Goal: Communication & Community: Connect with others

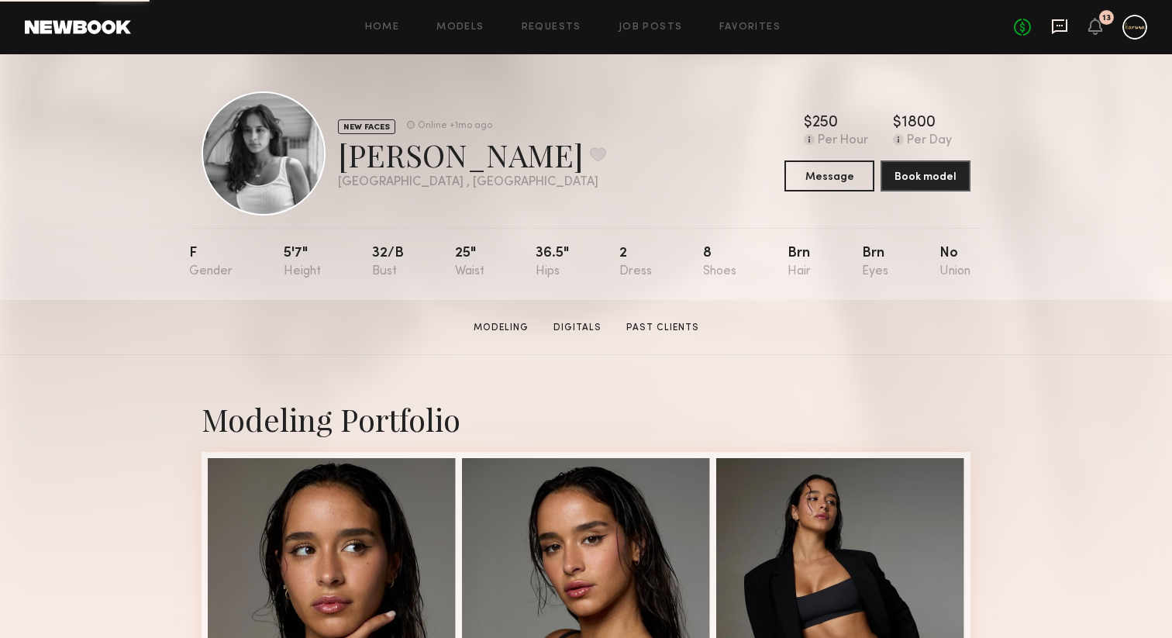
click at [1051, 34] on icon at bounding box center [1059, 26] width 17 height 17
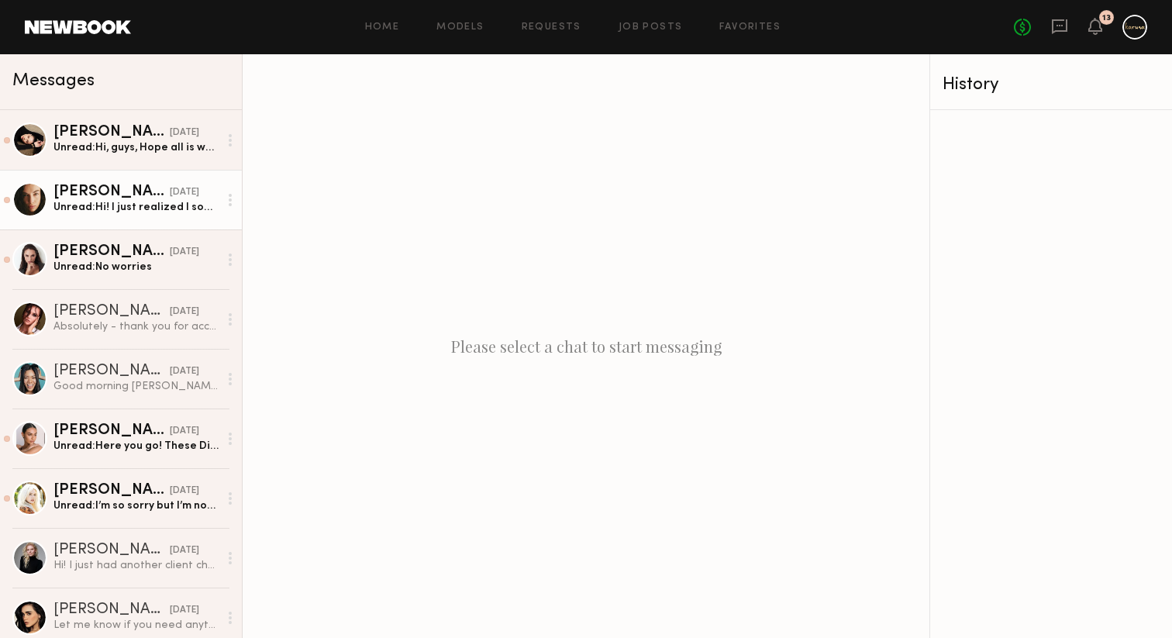
click at [145, 220] on link "Uliana V. 08/08/2025 Unread: Hi! I just realized I somehow missed your message …" at bounding box center [121, 200] width 242 height 60
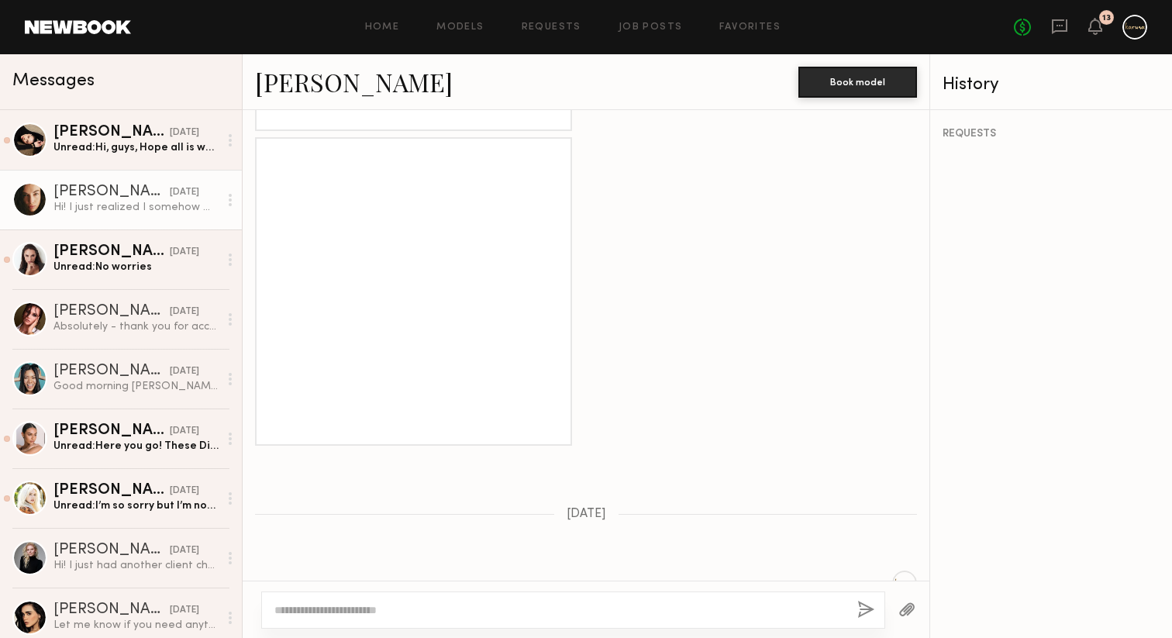
scroll to position [1586, 0]
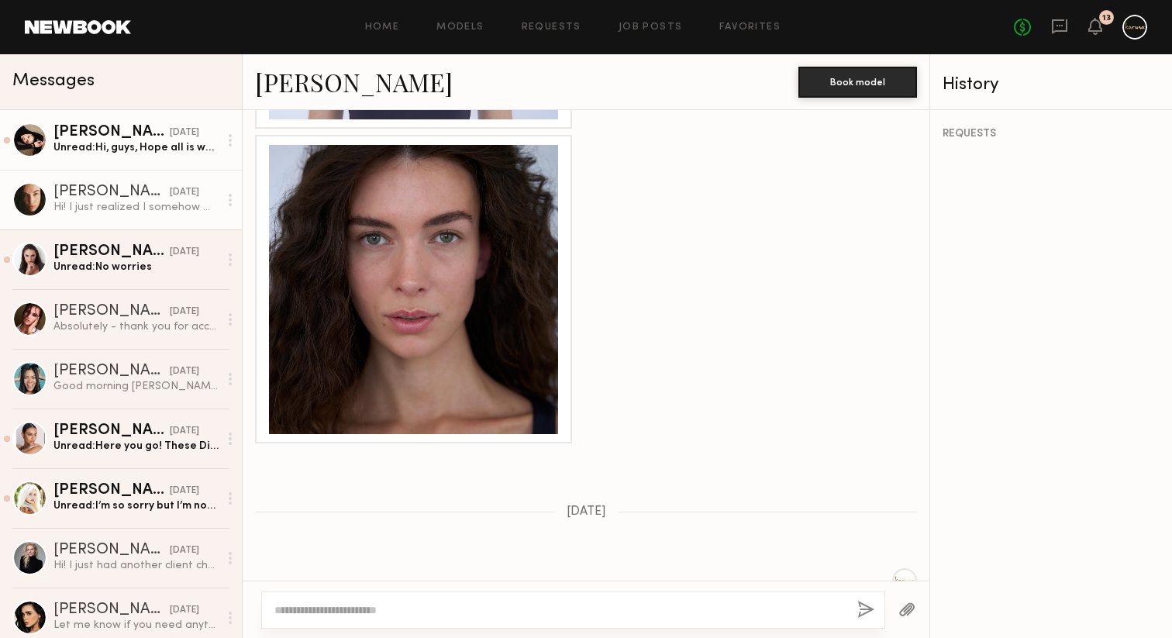
click at [204, 161] on link "Anastasia M. 08/09/2025 Unread: Hi, guys, Hope all is well with you! Following …" at bounding box center [121, 140] width 242 height 60
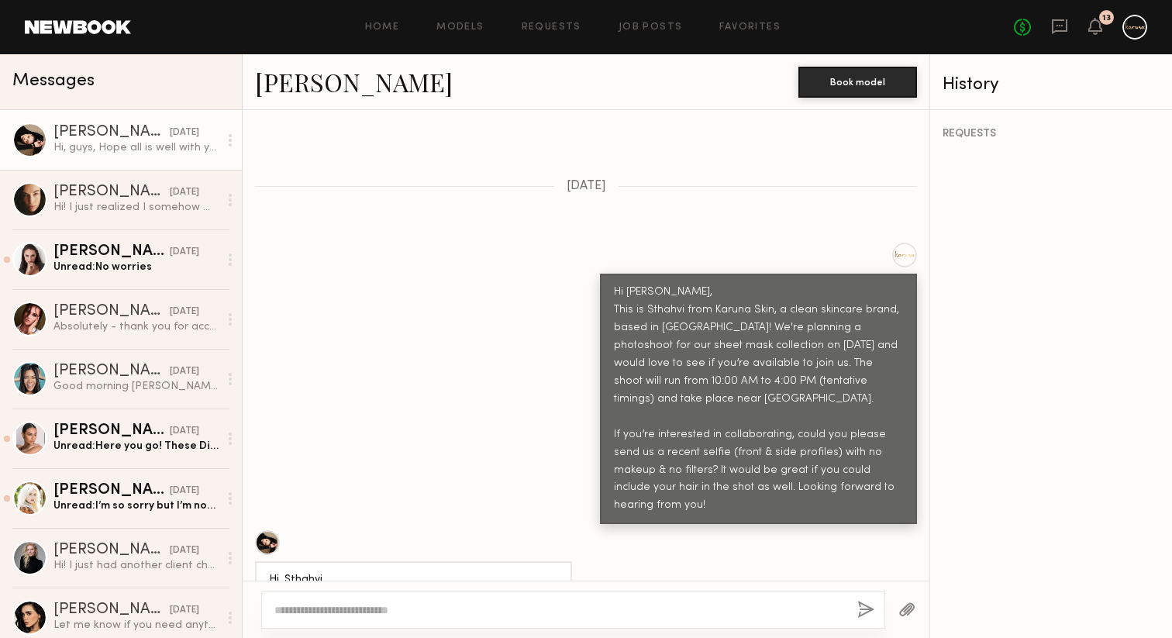
scroll to position [434, 0]
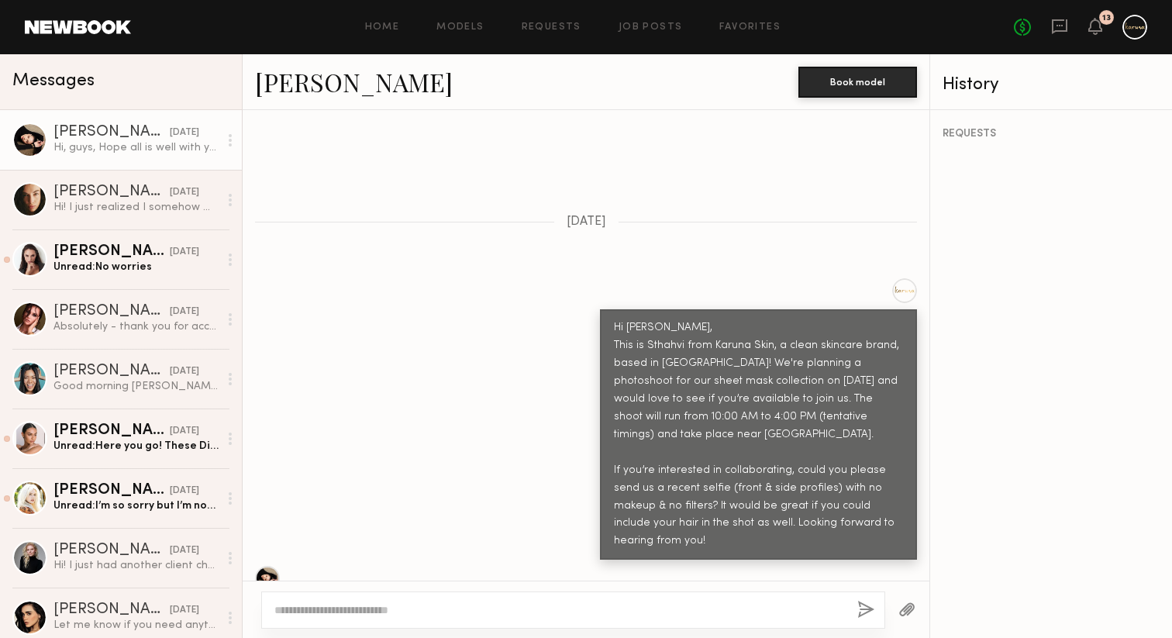
click at [365, 94] on link "[PERSON_NAME]" at bounding box center [354, 81] width 198 height 33
click at [81, 245] on div "Anastasiia S." at bounding box center [111, 251] width 116 height 15
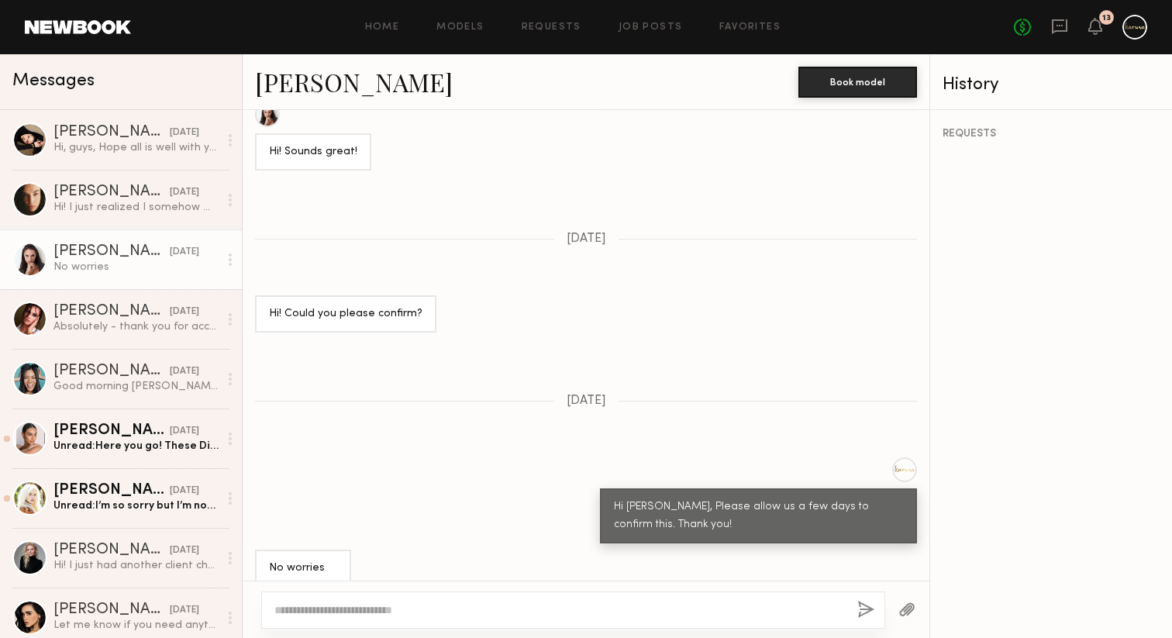
scroll to position [1496, 0]
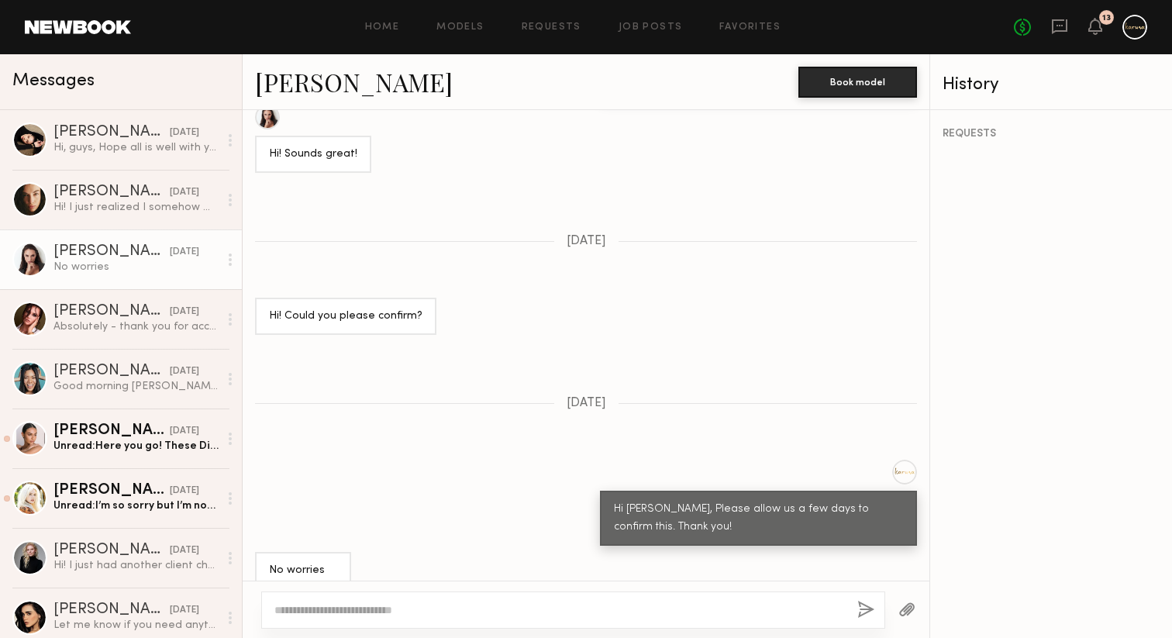
click at [310, 79] on link "[PERSON_NAME]" at bounding box center [354, 81] width 198 height 33
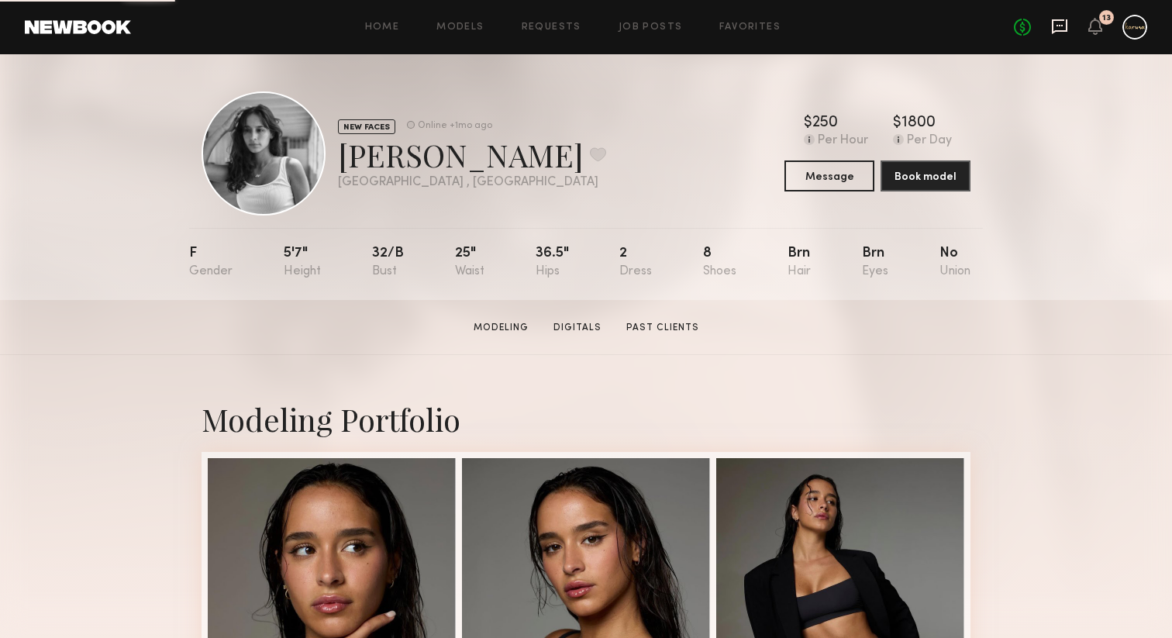
click at [1055, 31] on icon at bounding box center [1059, 26] width 15 height 15
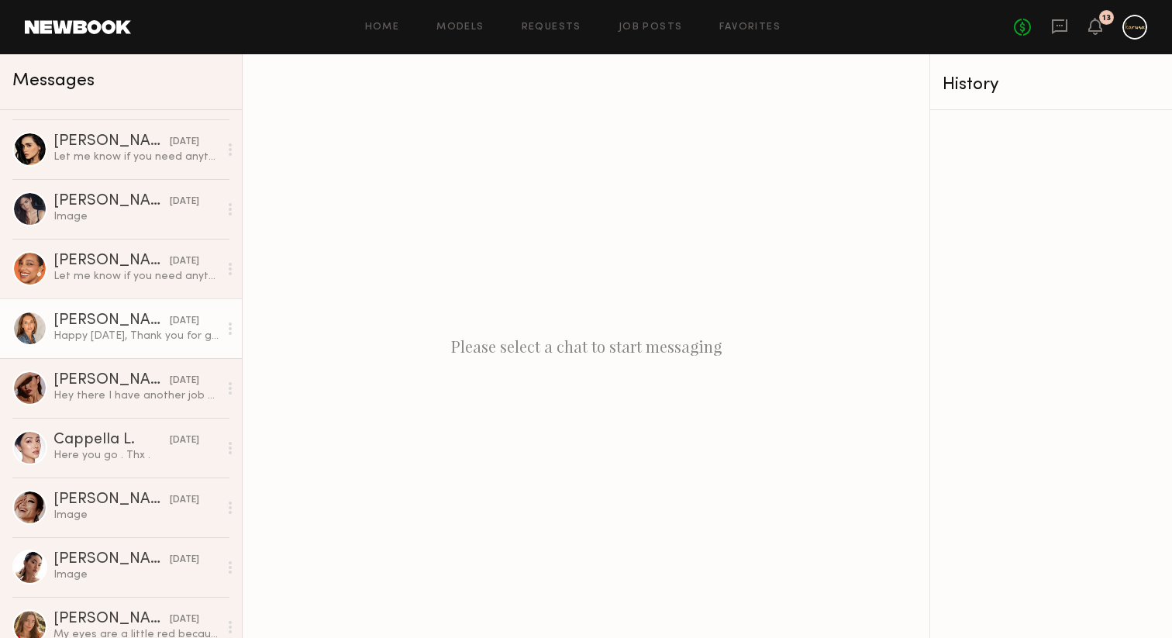
click at [102, 342] on div "Happy Wednesday, Thank you for great news 🙂 it works for me." at bounding box center [135, 336] width 165 height 15
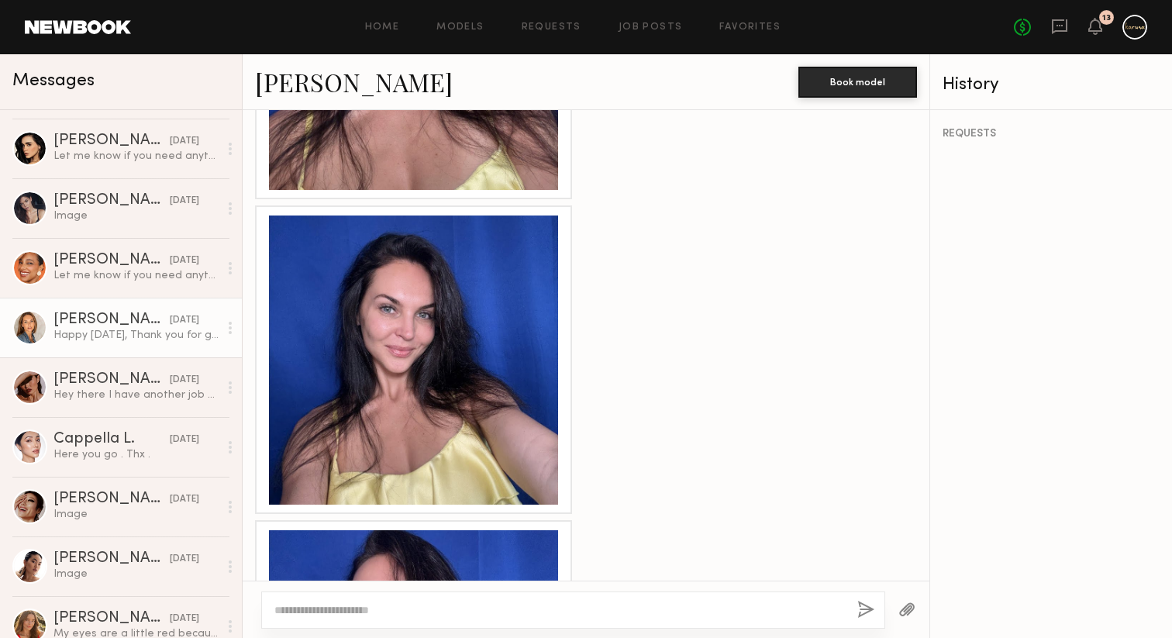
scroll to position [973, 0]
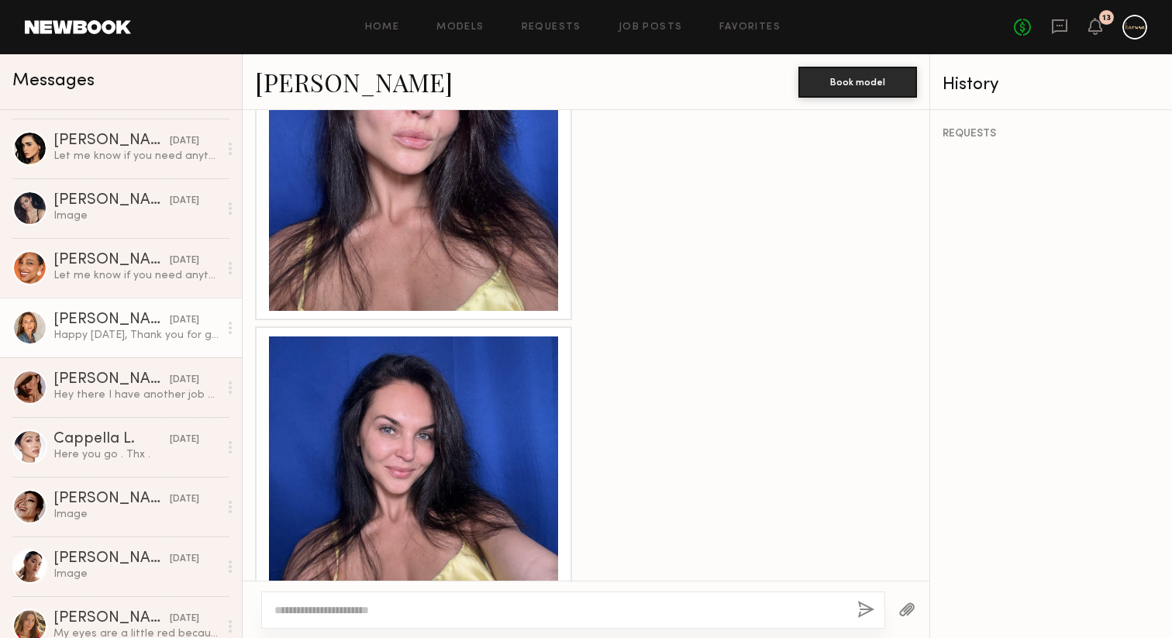
click at [319, 84] on link "Anna O." at bounding box center [354, 81] width 198 height 33
click at [446, 431] on div at bounding box center [413, 480] width 289 height 289
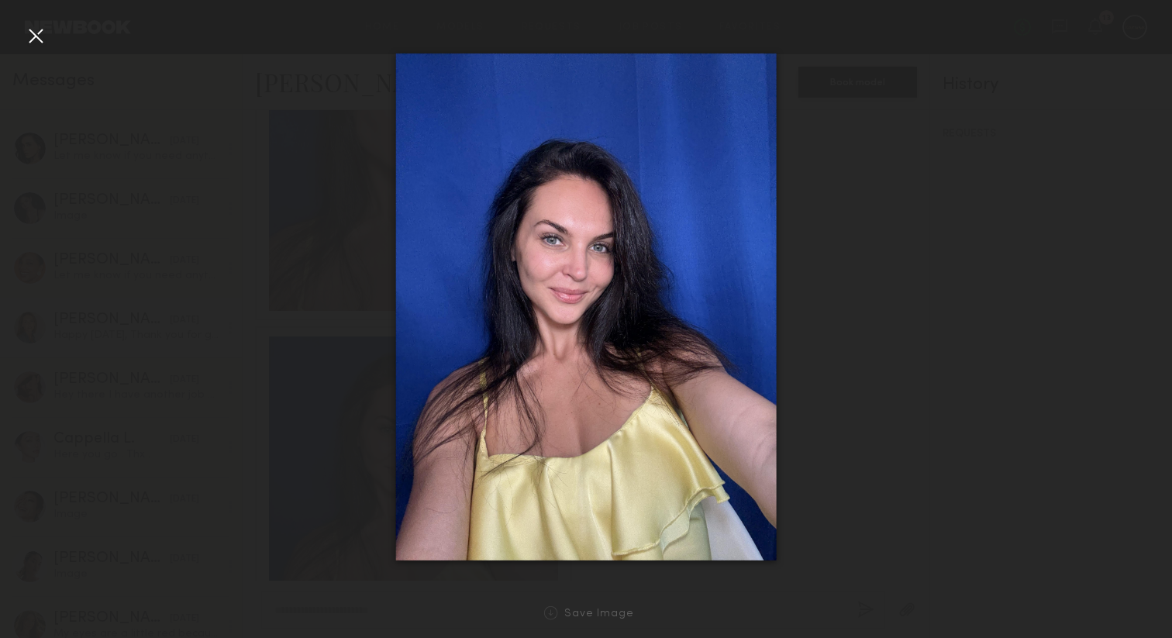
click at [36, 33] on div at bounding box center [35, 35] width 25 height 25
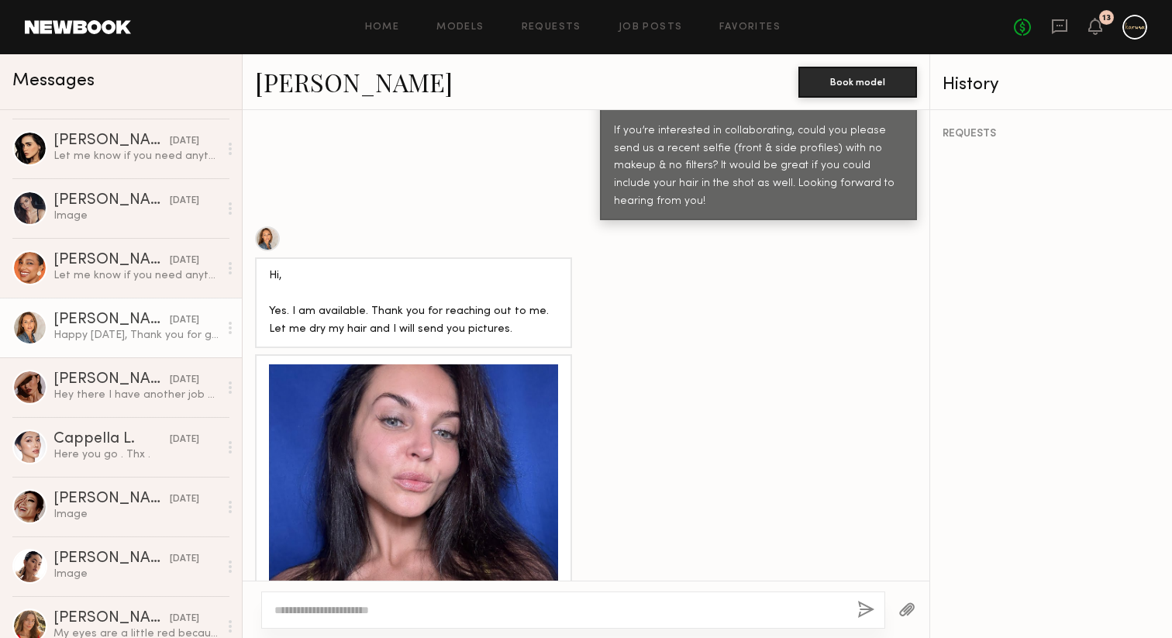
scroll to position [599, 0]
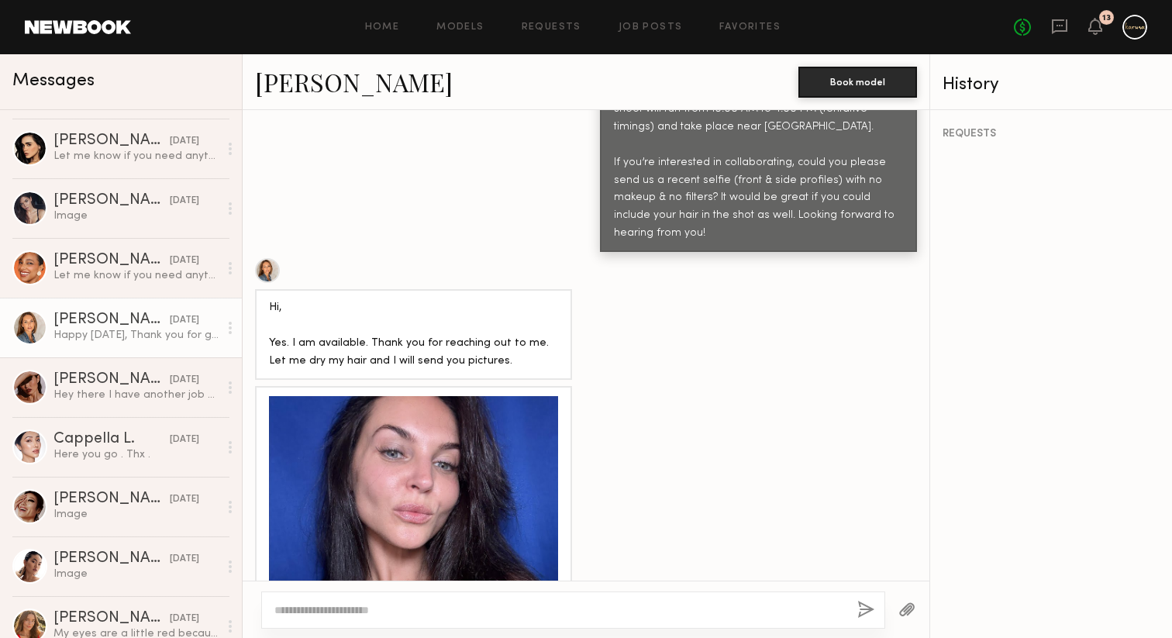
click at [459, 396] on div at bounding box center [413, 540] width 289 height 289
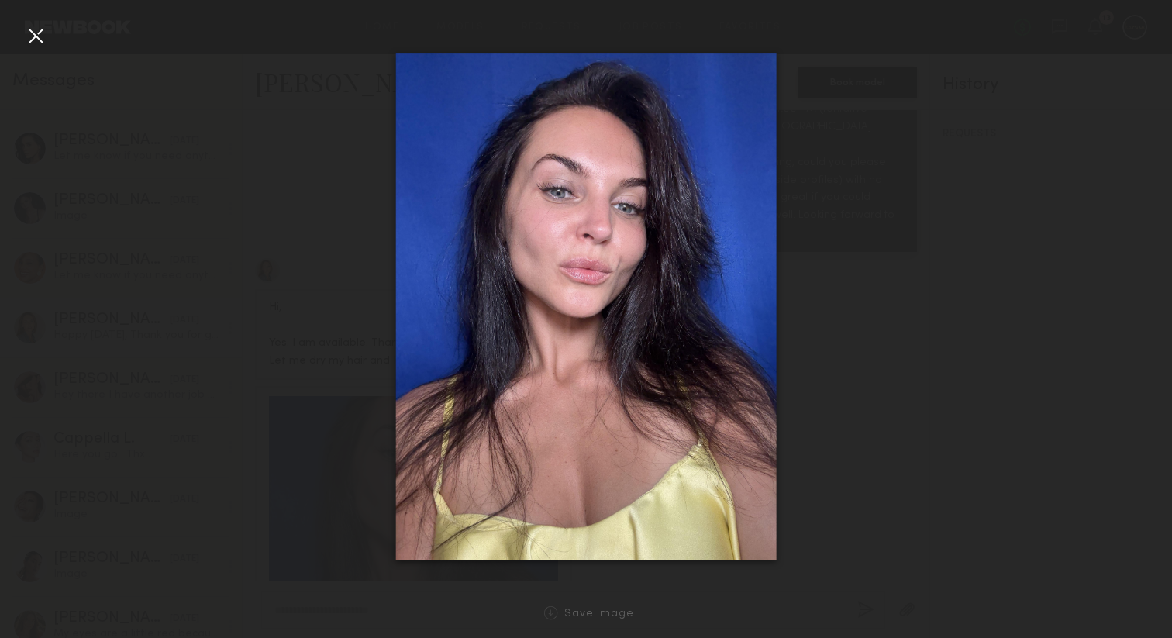
click at [560, 187] on img at bounding box center [586, 306] width 380 height 507
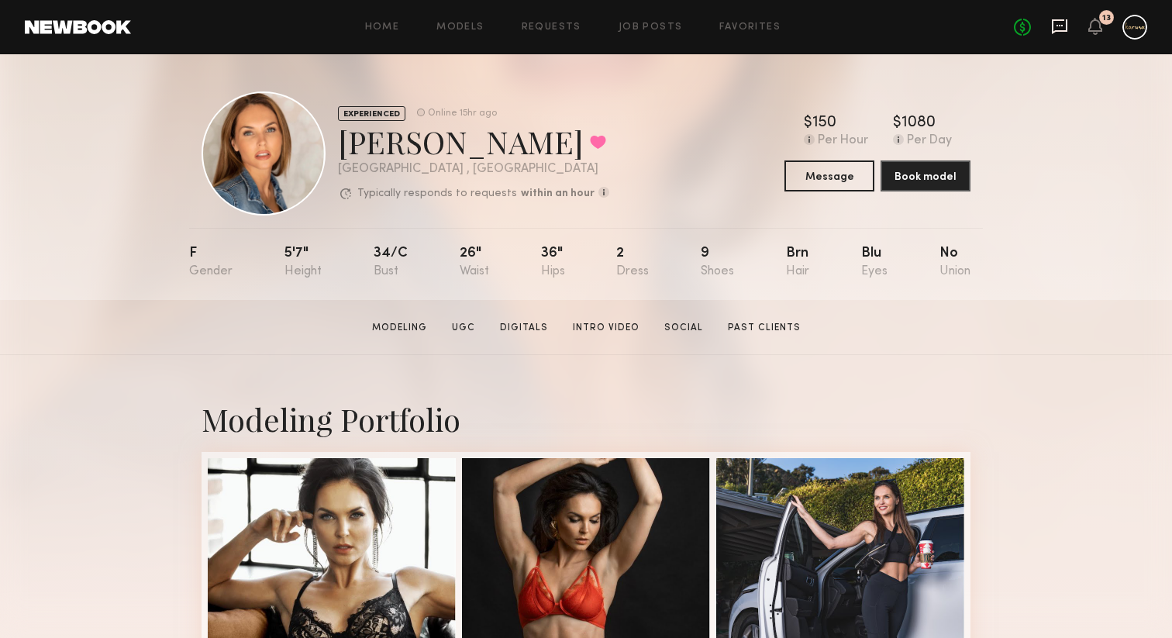
click at [1062, 26] on icon at bounding box center [1059, 26] width 6 height 2
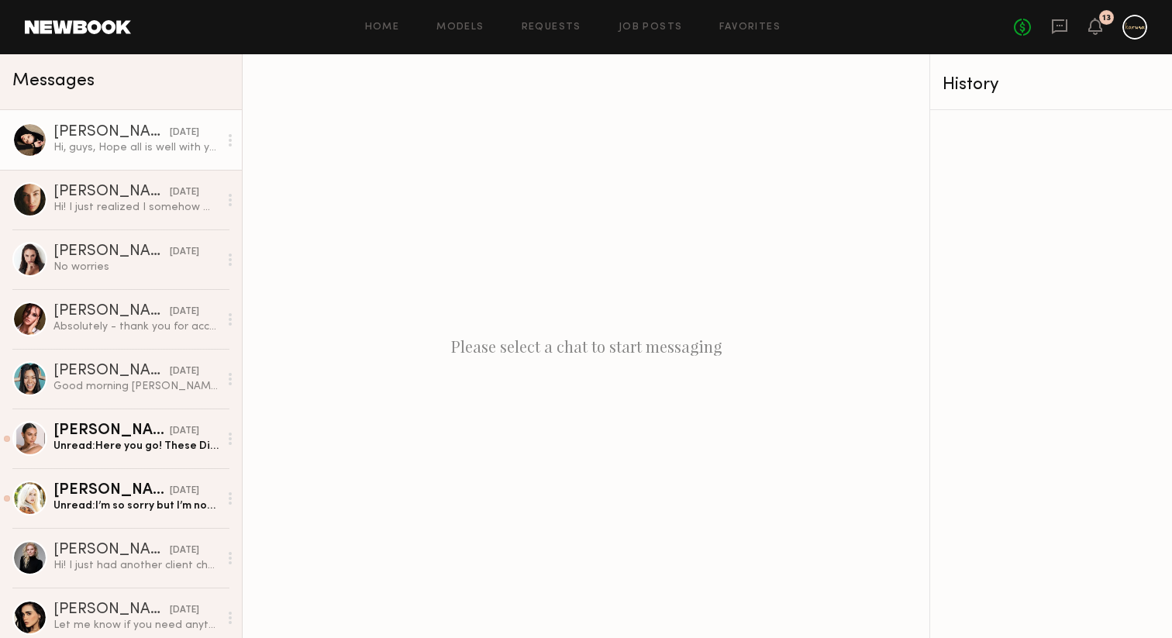
click at [121, 159] on link "Anastasia M. 08/09/2025 Hi, guys, Hope all is well with you! Following up on th…" at bounding box center [121, 140] width 242 height 60
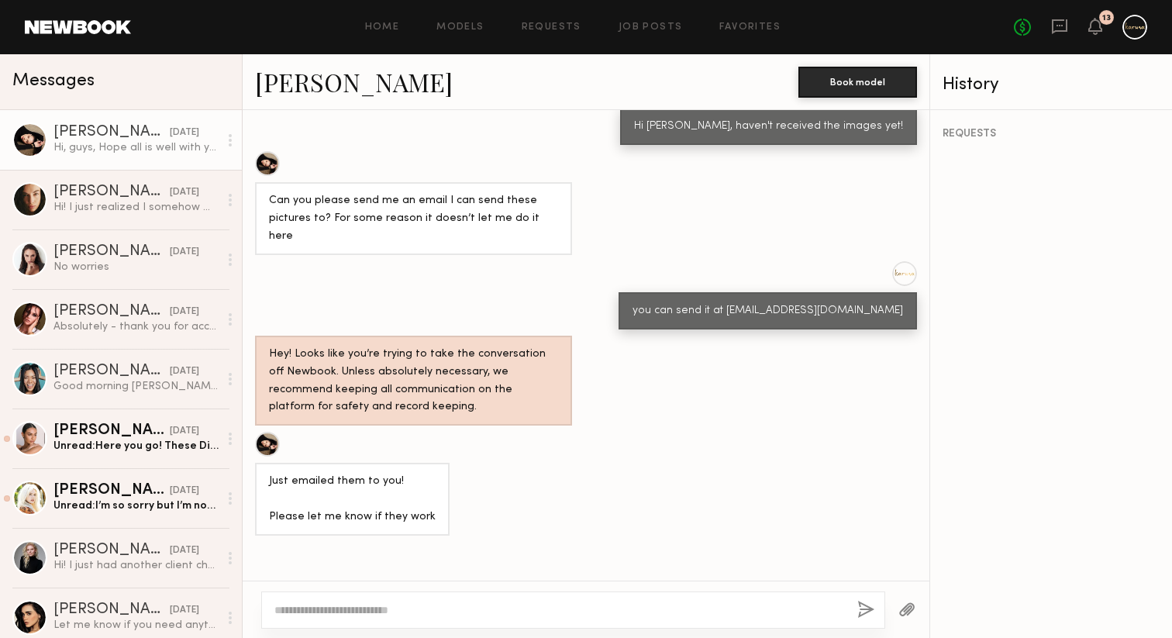
scroll to position [1069, 0]
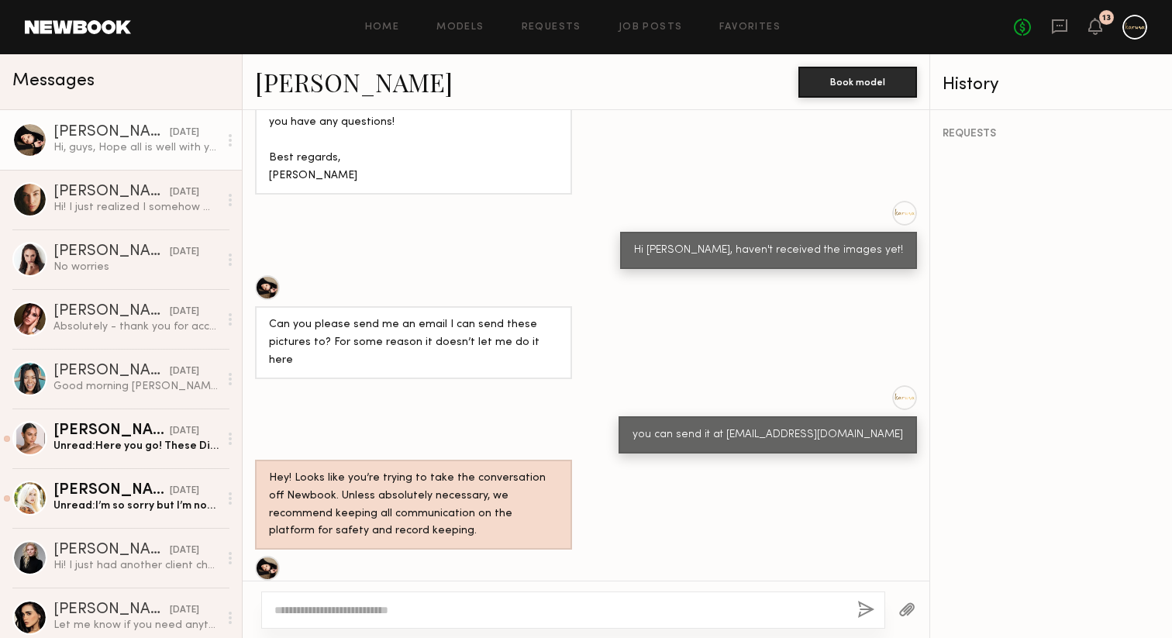
click at [339, 81] on link "Anastasia M." at bounding box center [354, 81] width 198 height 33
click at [234, 139] on div at bounding box center [230, 140] width 23 height 31
click at [228, 169] on div "Mark unread" at bounding box center [185, 170] width 112 height 35
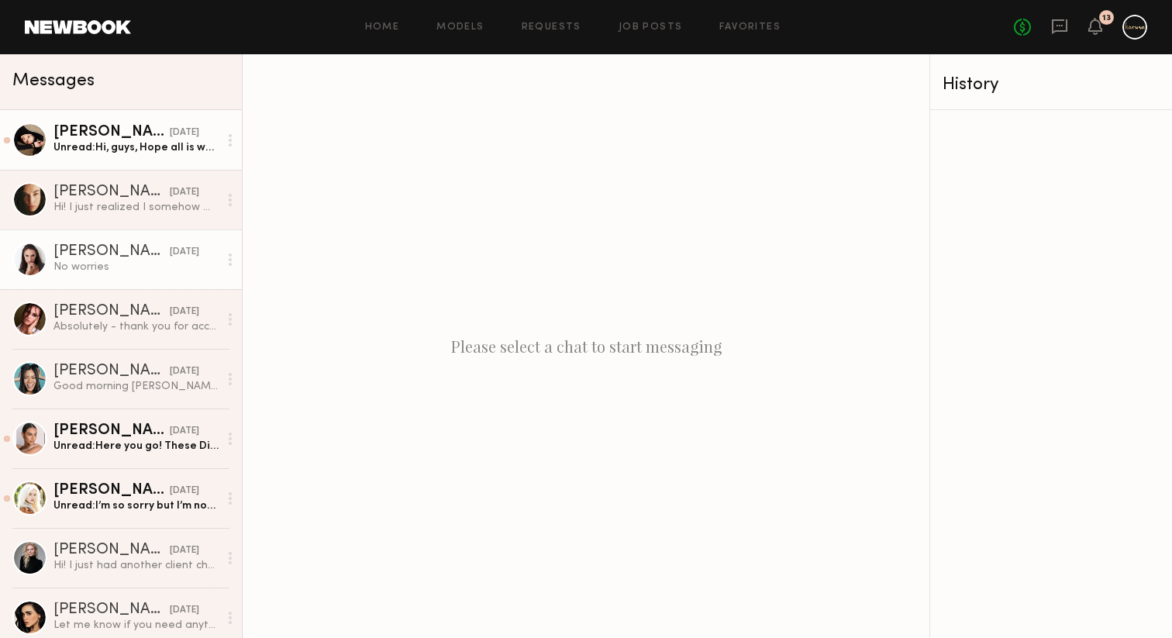
click at [102, 255] on div "Anastasiia S." at bounding box center [111, 251] width 116 height 15
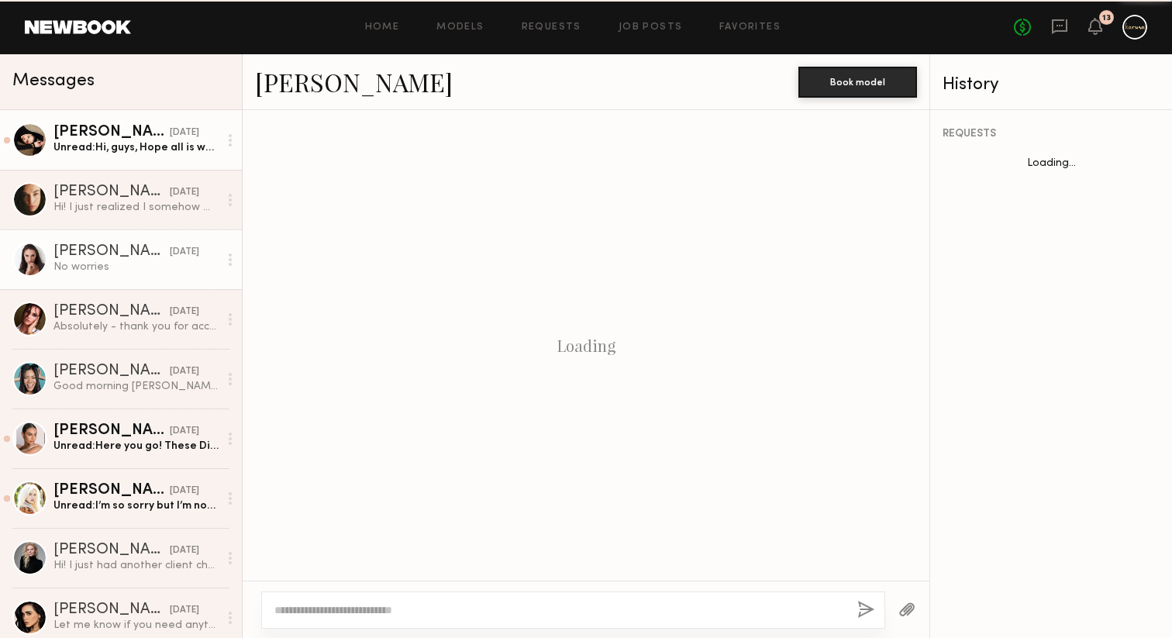
scroll to position [1496, 0]
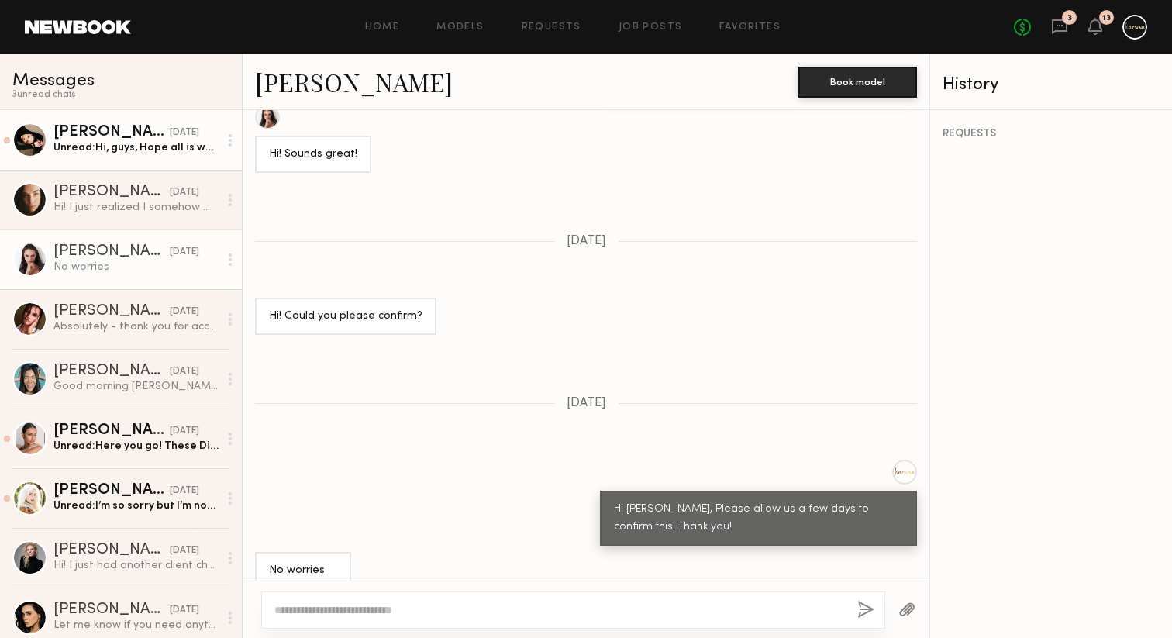
click at [318, 83] on link "Anastasiia S." at bounding box center [354, 81] width 198 height 33
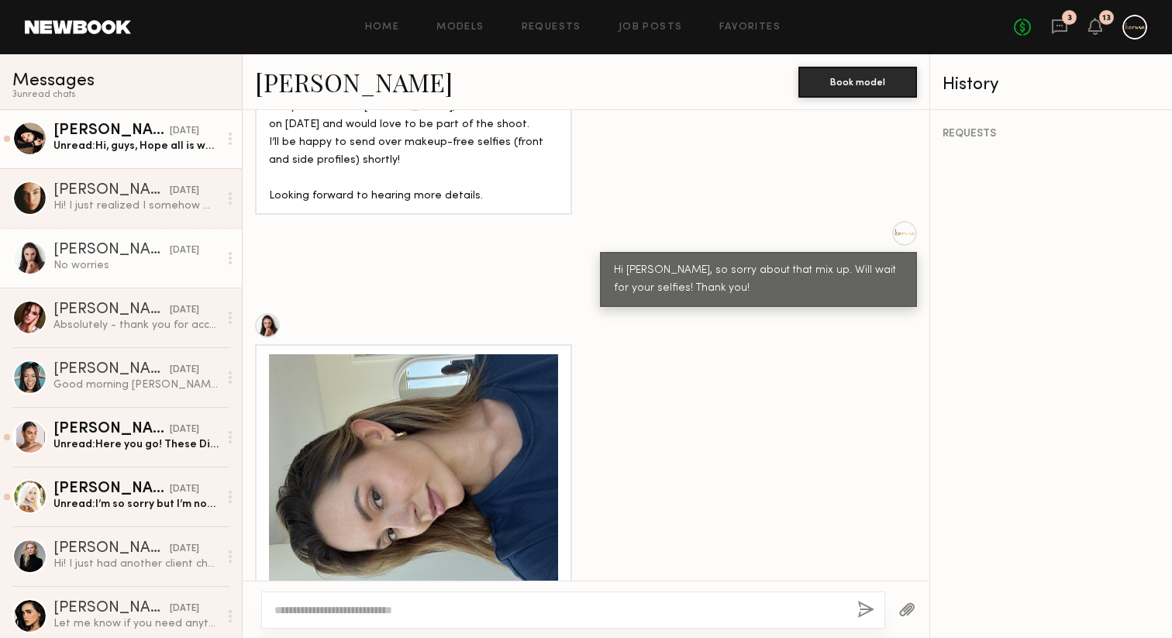
scroll to position [222, 0]
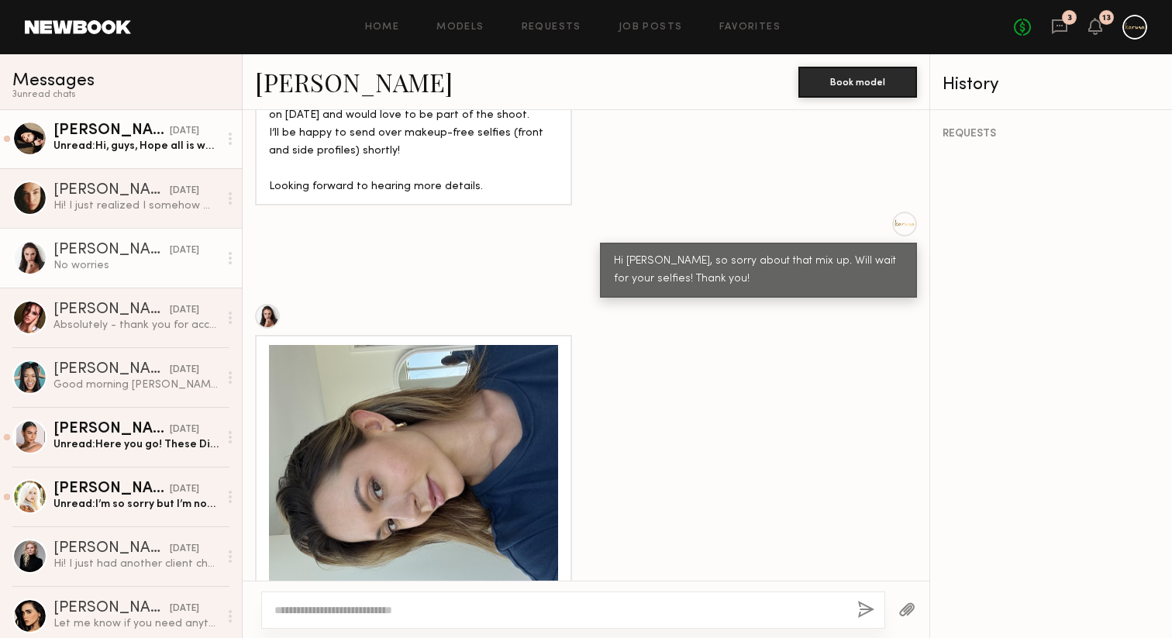
click at [452, 419] on div at bounding box center [413, 489] width 289 height 289
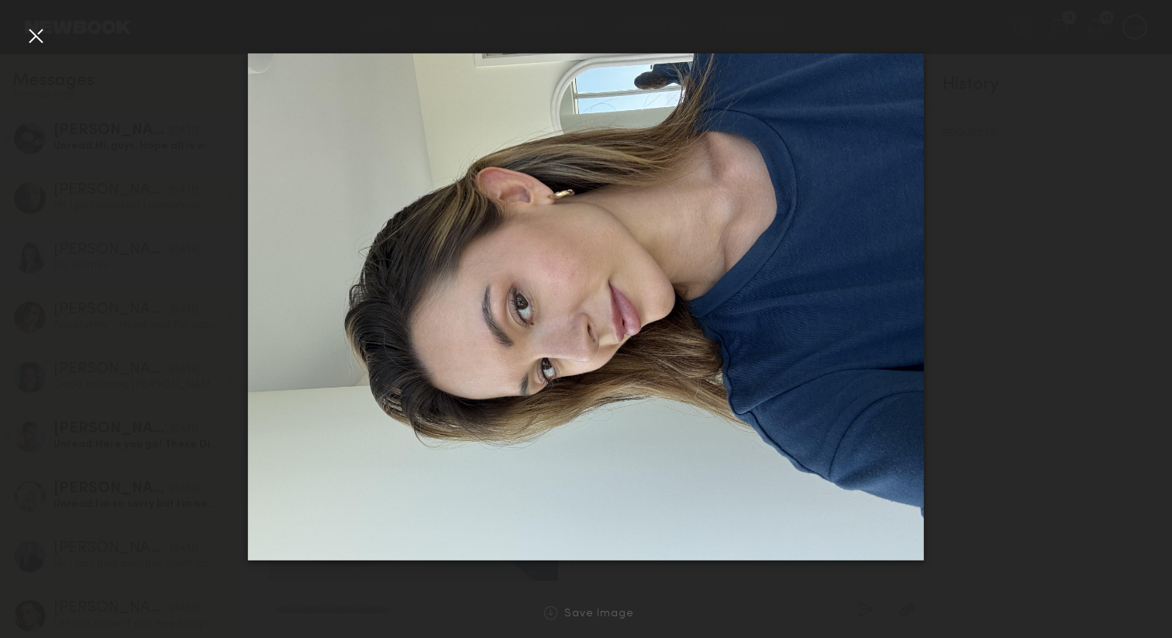
click at [32, 30] on div at bounding box center [35, 35] width 25 height 25
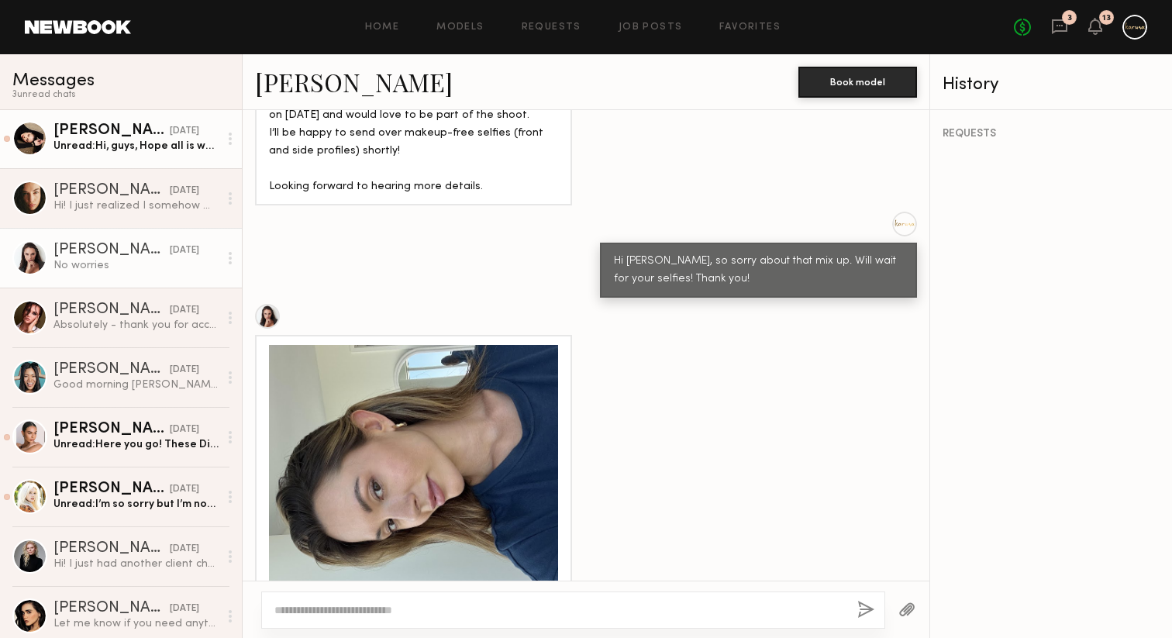
click at [347, 66] on link "Anastasiia S." at bounding box center [354, 81] width 198 height 33
click at [191, 265] on div "No worries" at bounding box center [135, 265] width 165 height 15
click at [234, 259] on div at bounding box center [230, 258] width 23 height 31
click at [232, 287] on div "Mark unread" at bounding box center [185, 288] width 112 height 35
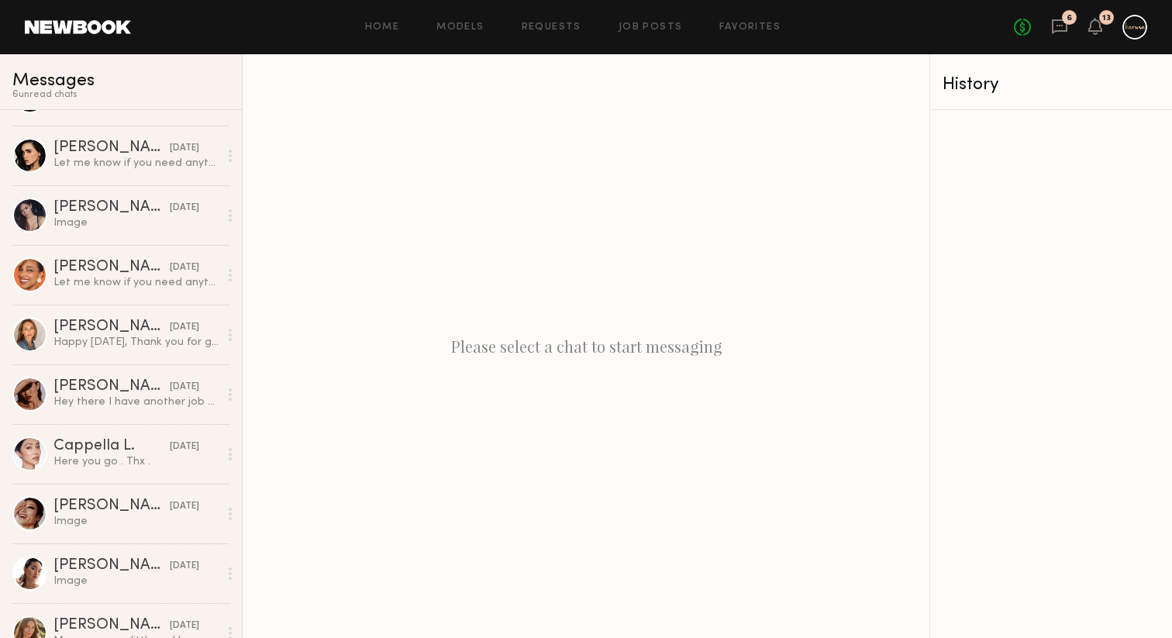
scroll to position [497, 0]
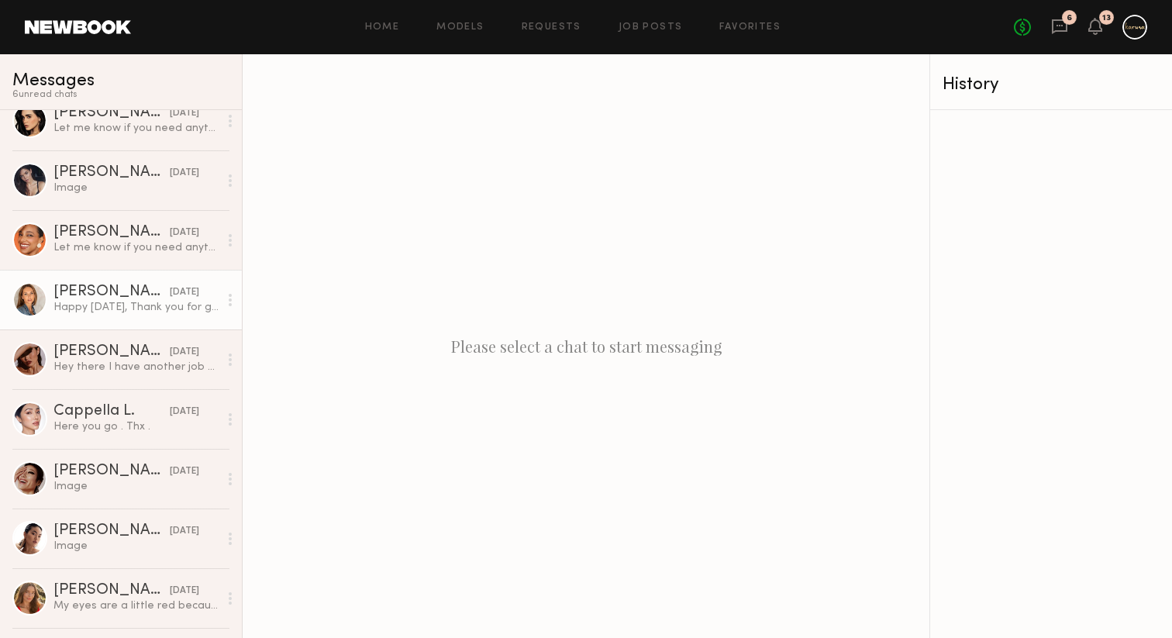
click at [83, 315] on link "Anna O. 08/06/2025 Happy Wednesday, Thank you for great news 🙂 it works for me." at bounding box center [121, 300] width 242 height 60
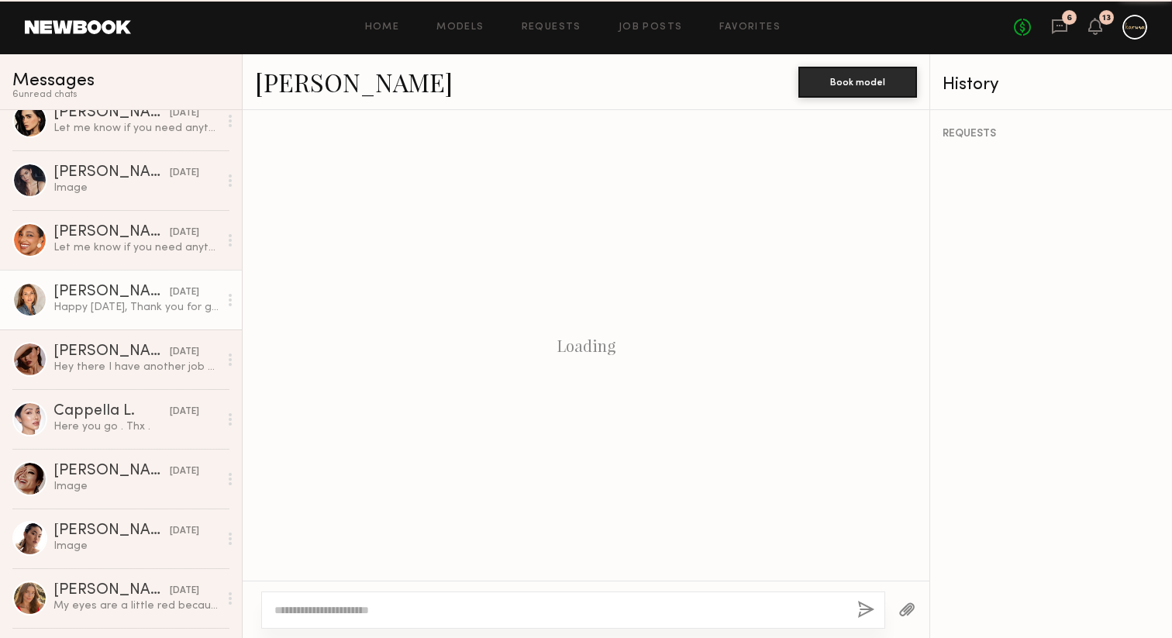
scroll to position [489, 0]
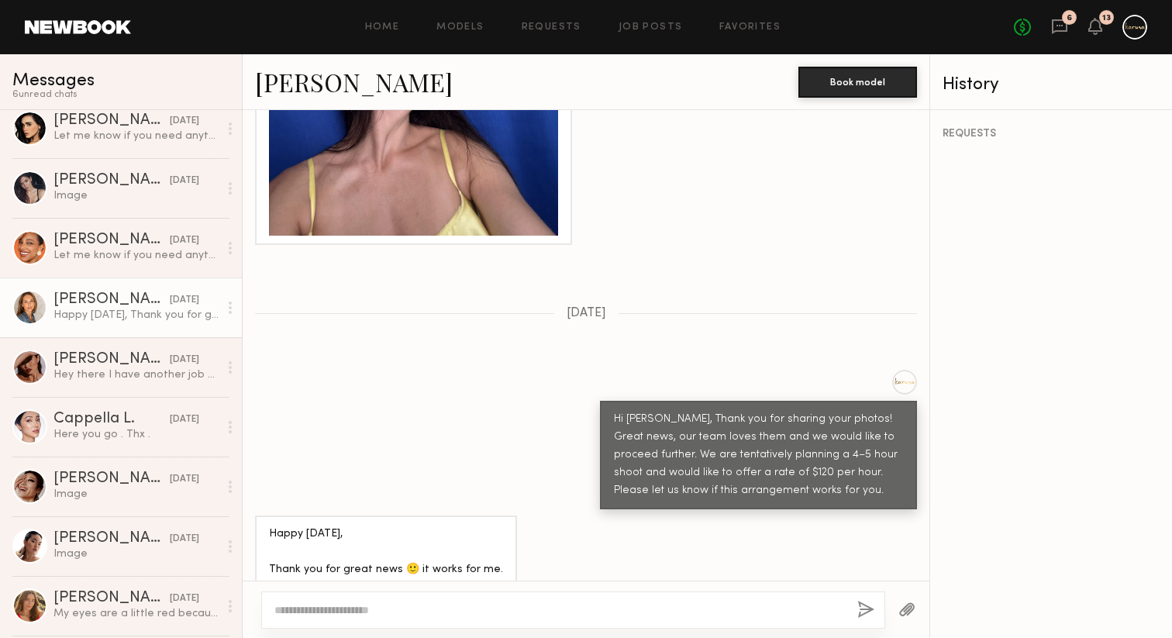
click at [287, 94] on link "Anna O." at bounding box center [354, 81] width 198 height 33
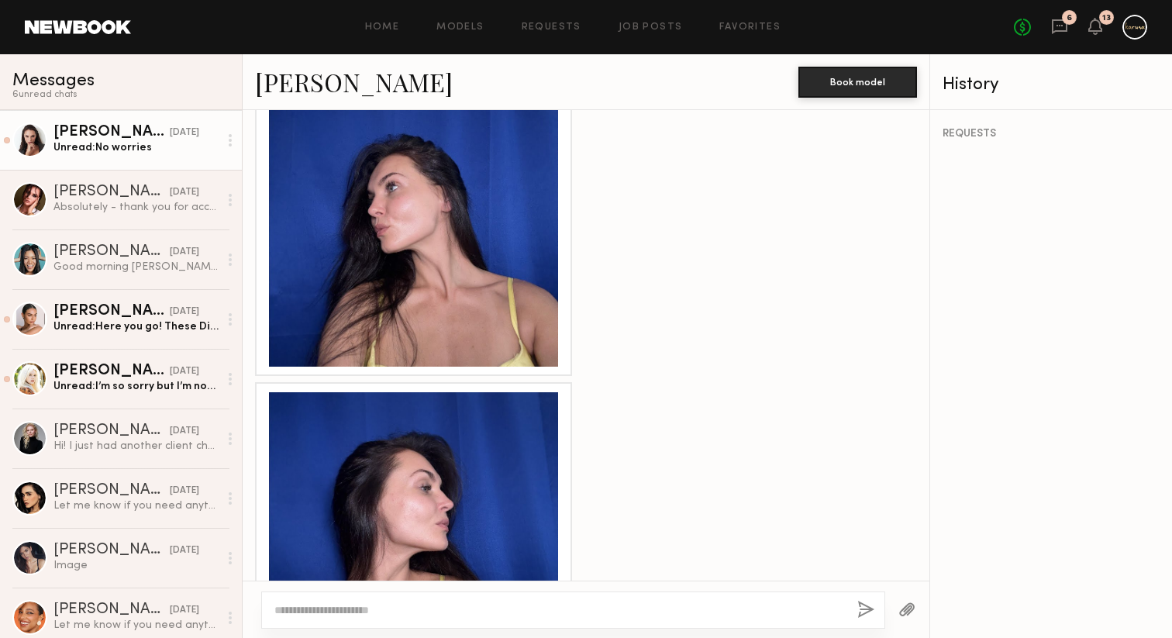
scroll to position [1868, 0]
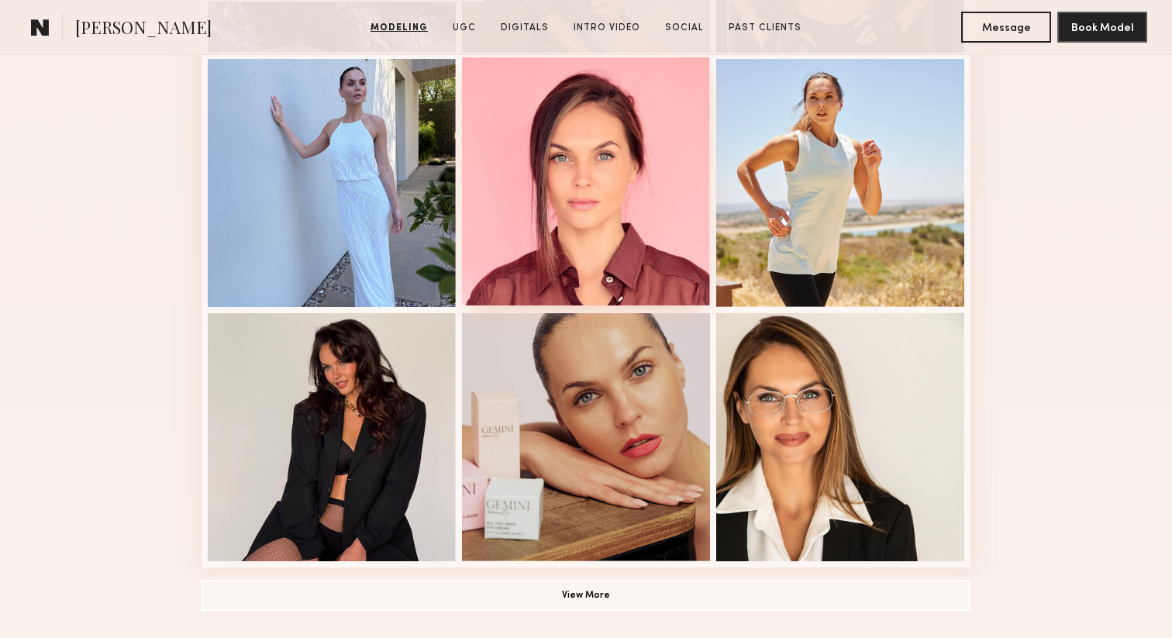
click at [606, 276] on div at bounding box center [586, 181] width 248 height 248
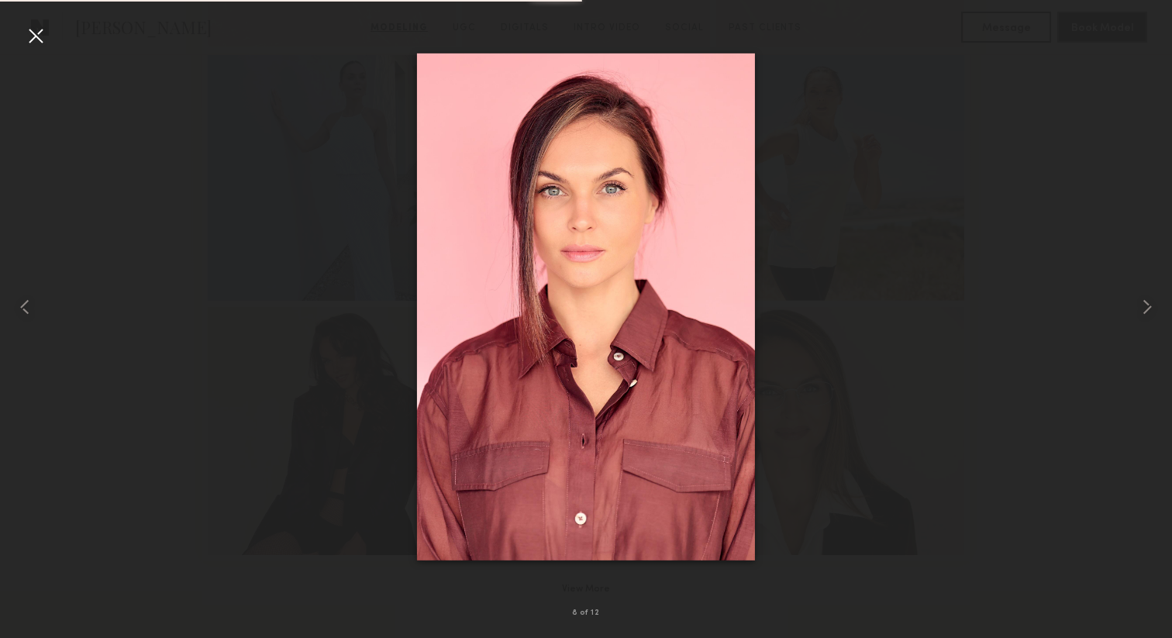
scroll to position [911, 0]
click at [37, 43] on div at bounding box center [35, 35] width 25 height 25
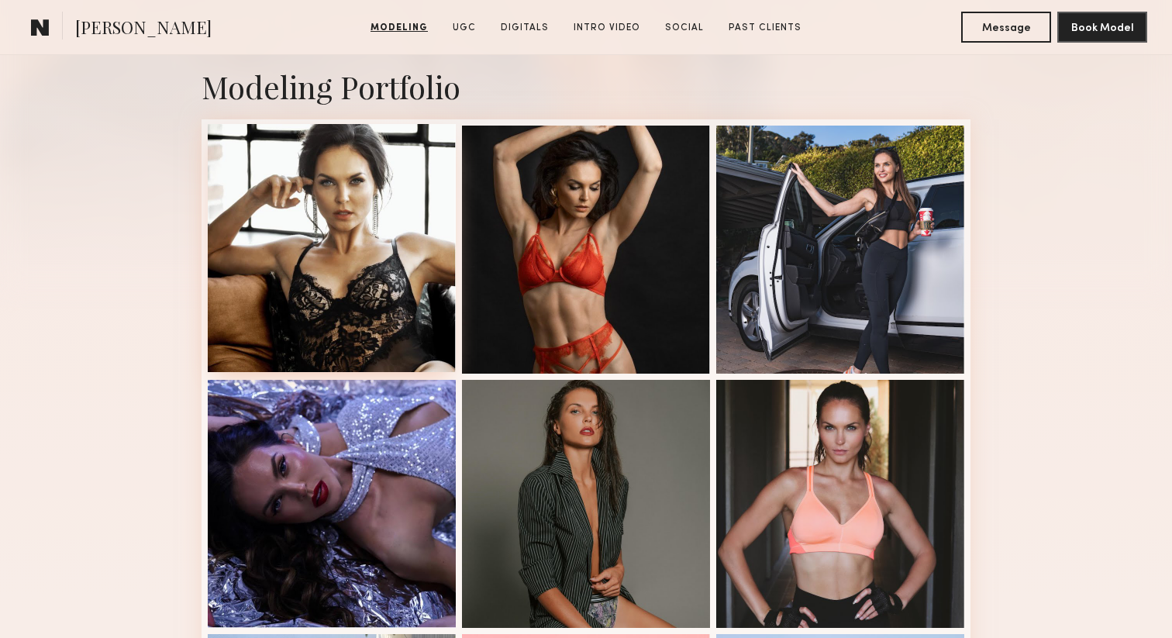
scroll to position [377, 0]
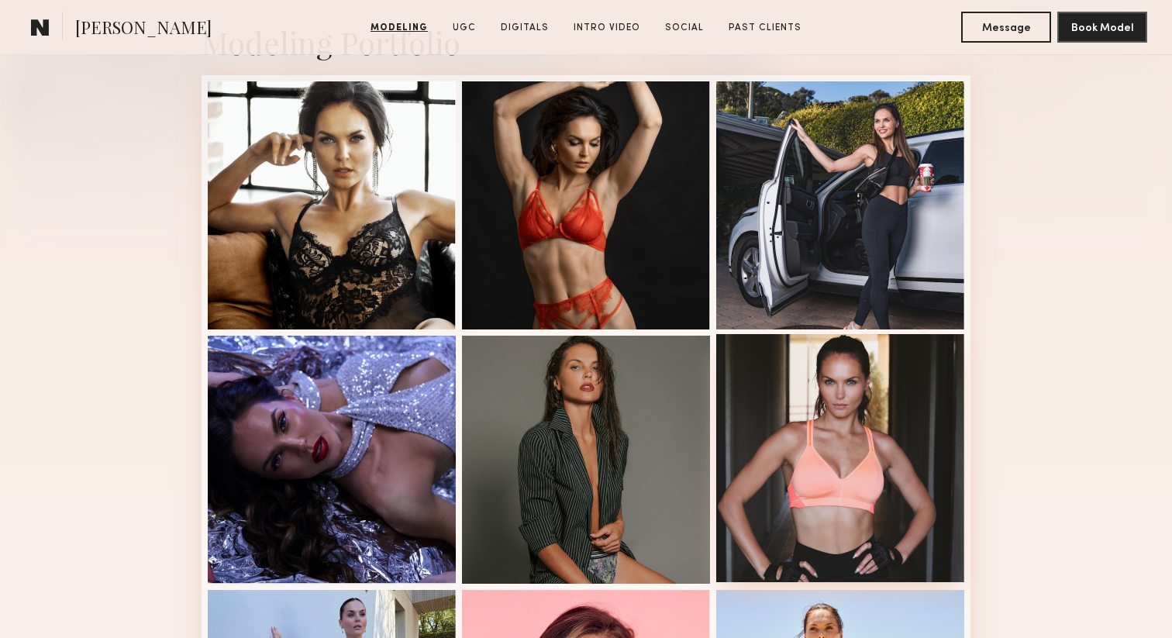
click at [747, 359] on div at bounding box center [840, 458] width 248 height 248
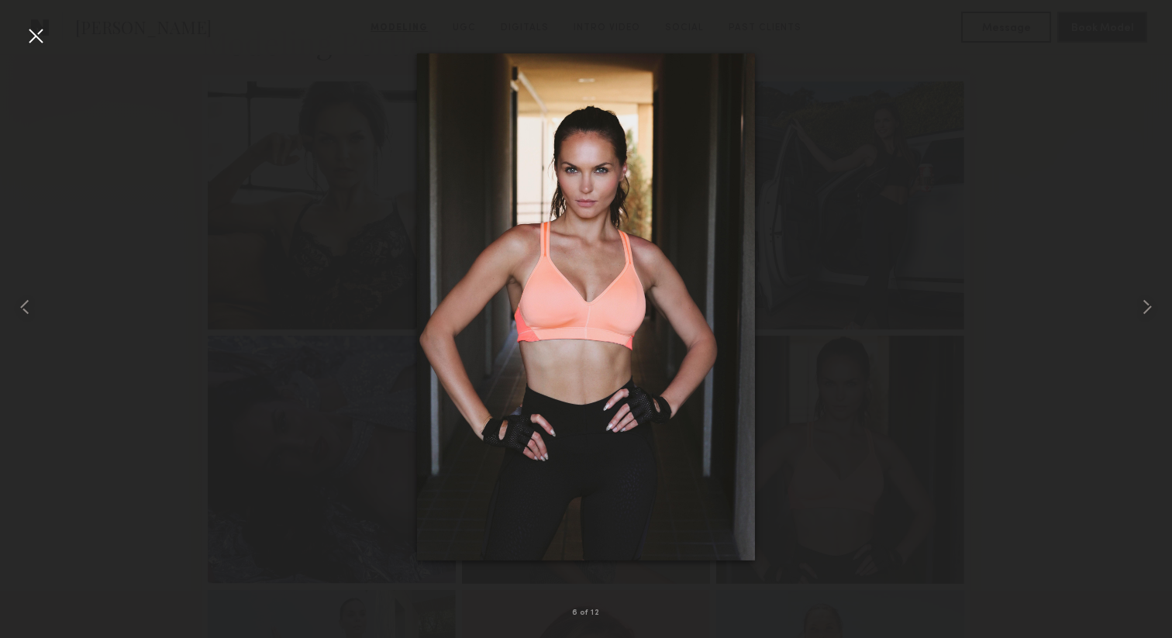
click at [36, 39] on div at bounding box center [35, 35] width 25 height 25
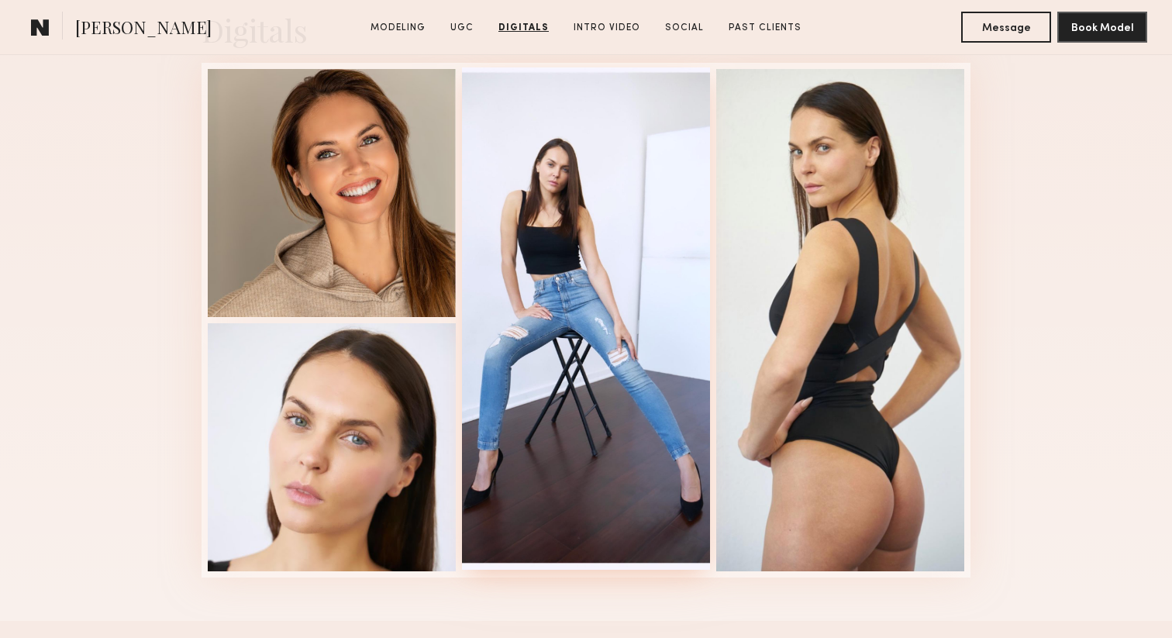
scroll to position [2879, 0]
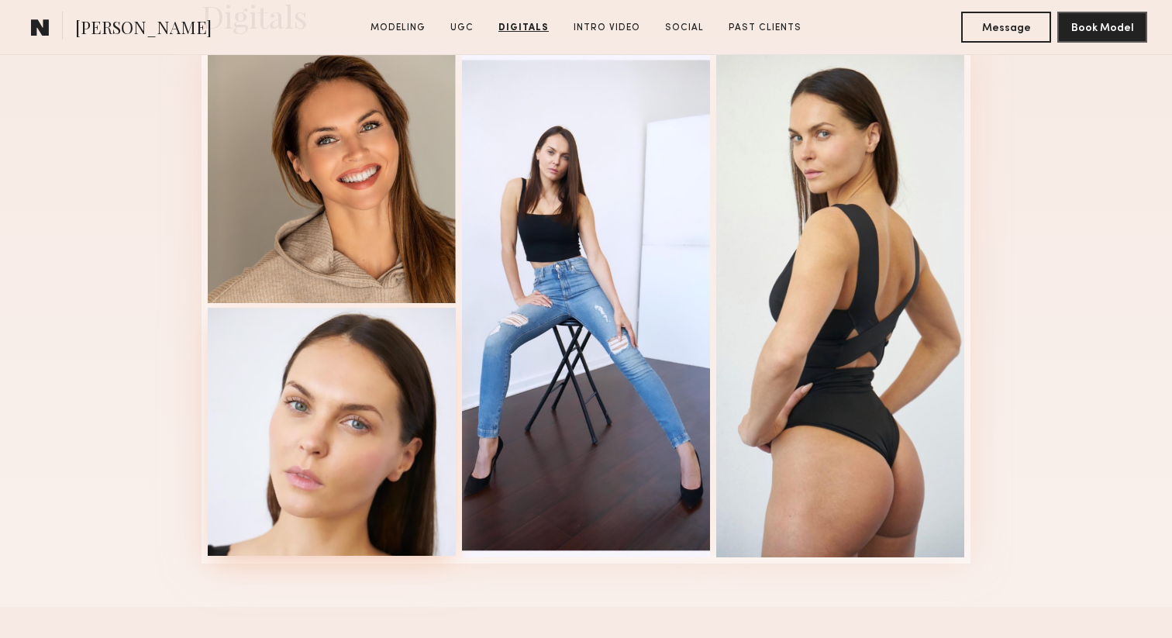
click at [421, 368] on div at bounding box center [332, 432] width 248 height 248
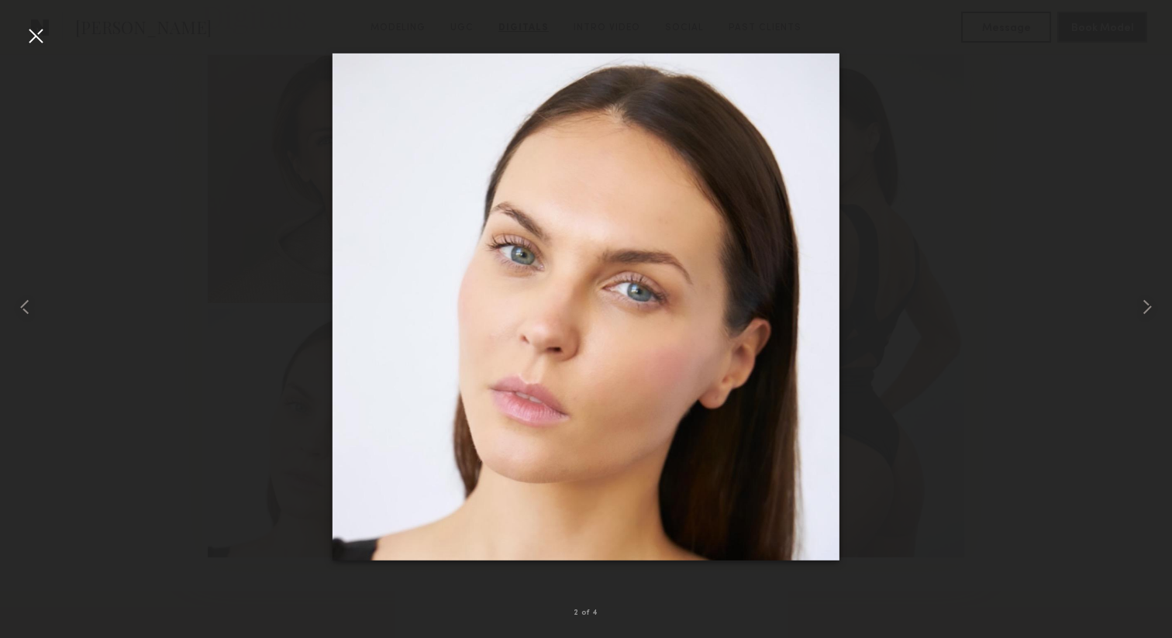
click at [23, 29] on div at bounding box center [35, 35] width 25 height 25
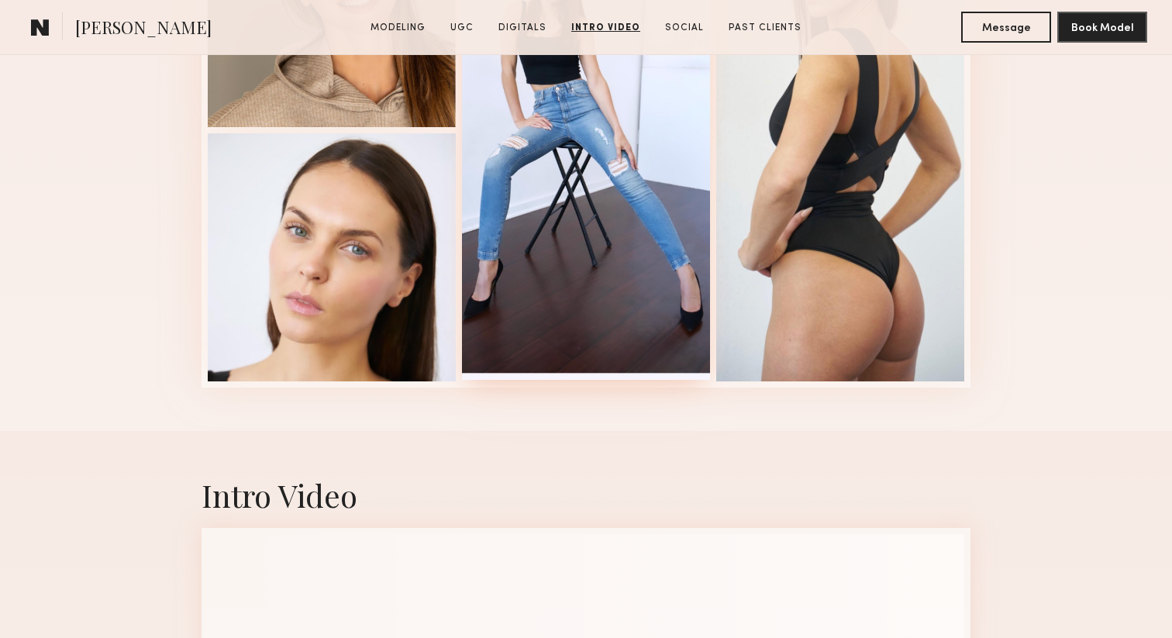
scroll to position [2800, 0]
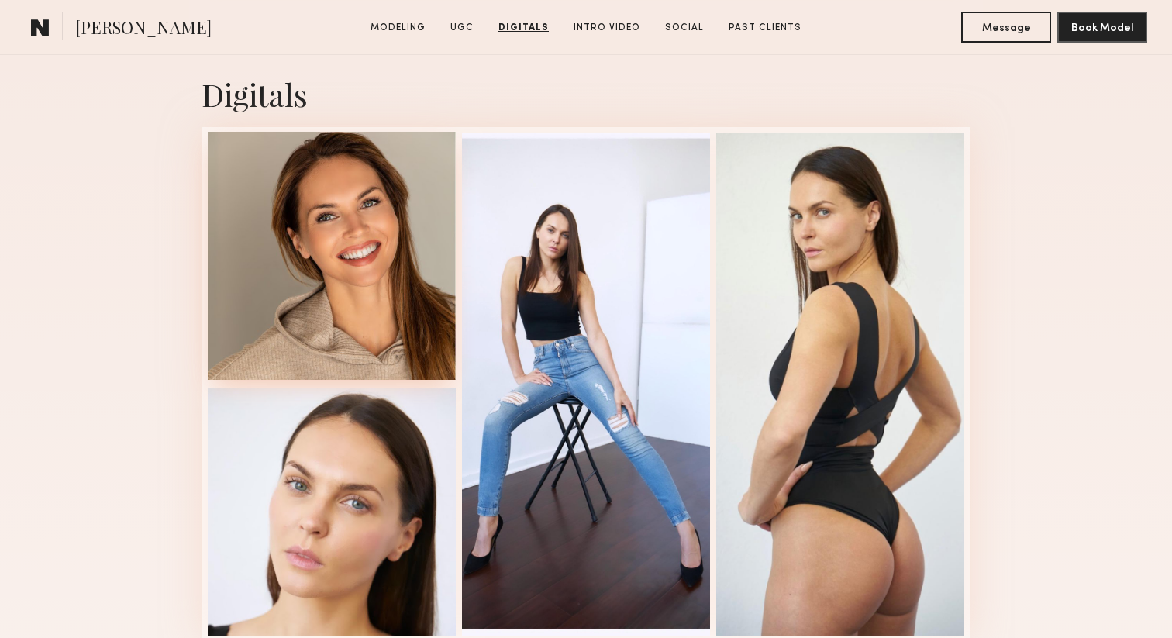
click at [341, 186] on div at bounding box center [332, 256] width 248 height 248
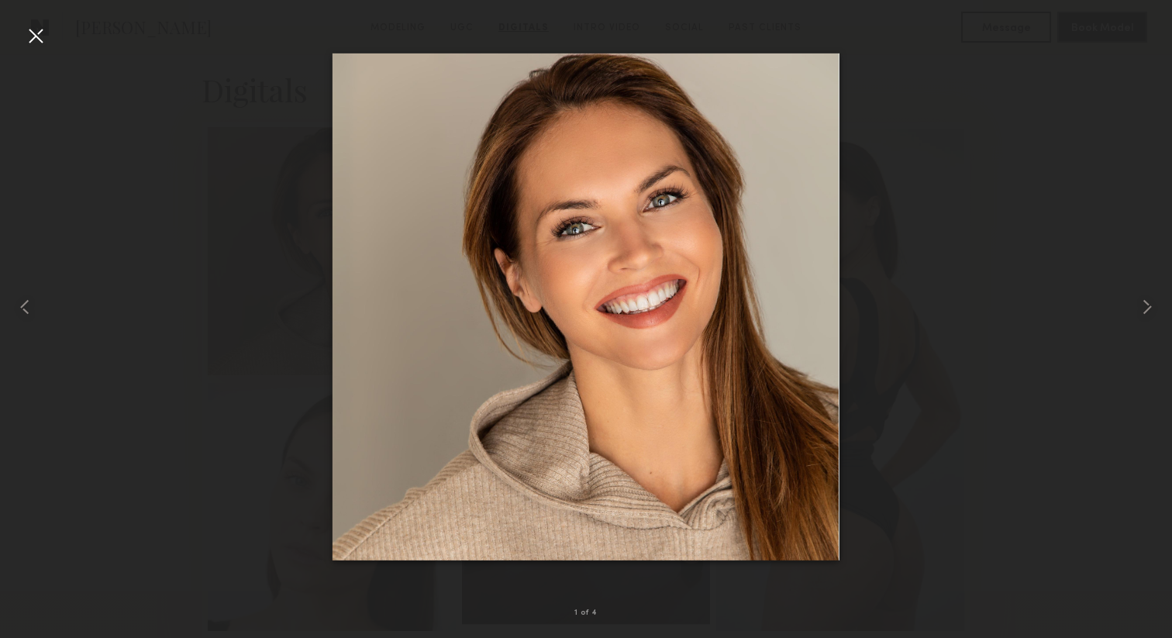
scroll to position [2809, 0]
click at [23, 40] on div at bounding box center [35, 35] width 25 height 25
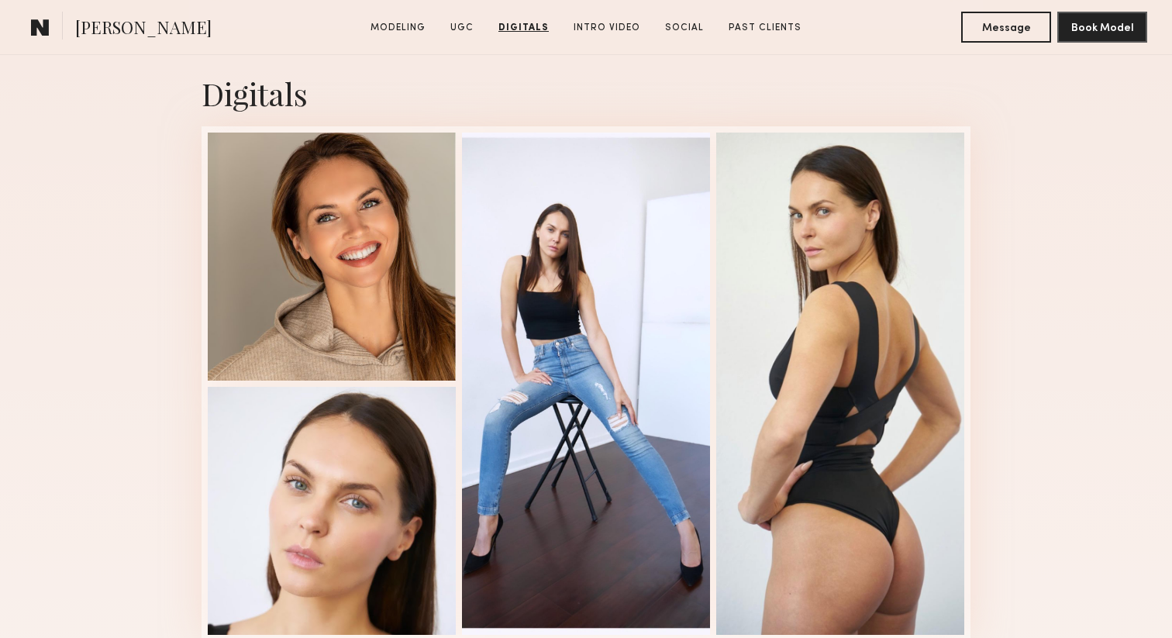
click at [954, 24] on section "Message Book Model" at bounding box center [987, 27] width 318 height 31
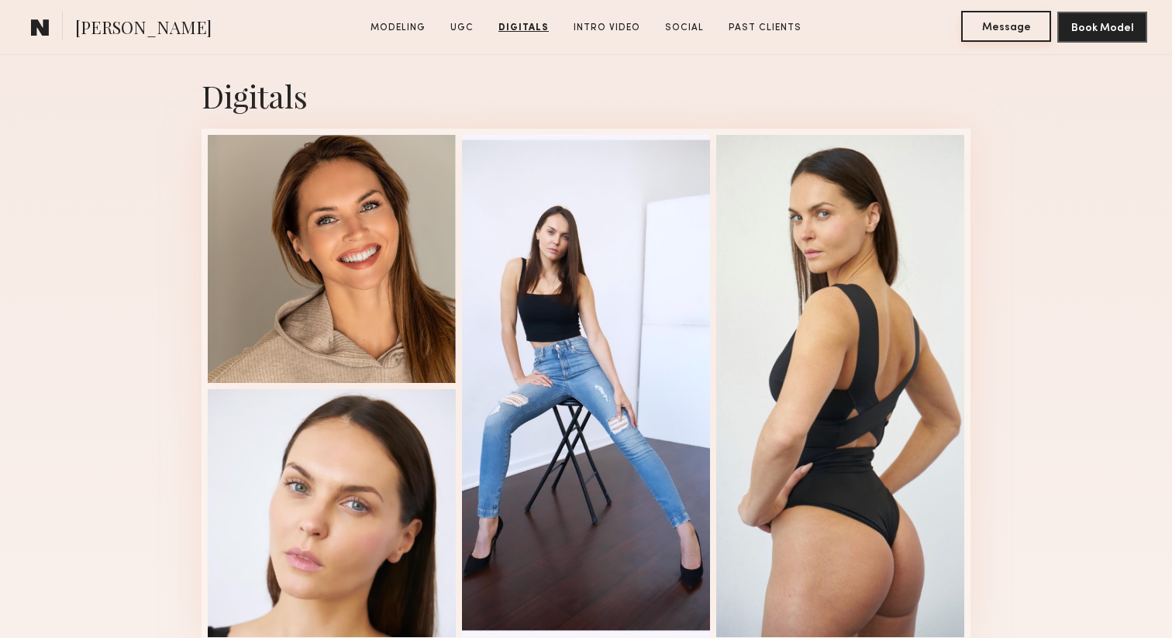
click at [989, 25] on button "Message" at bounding box center [1006, 26] width 90 height 31
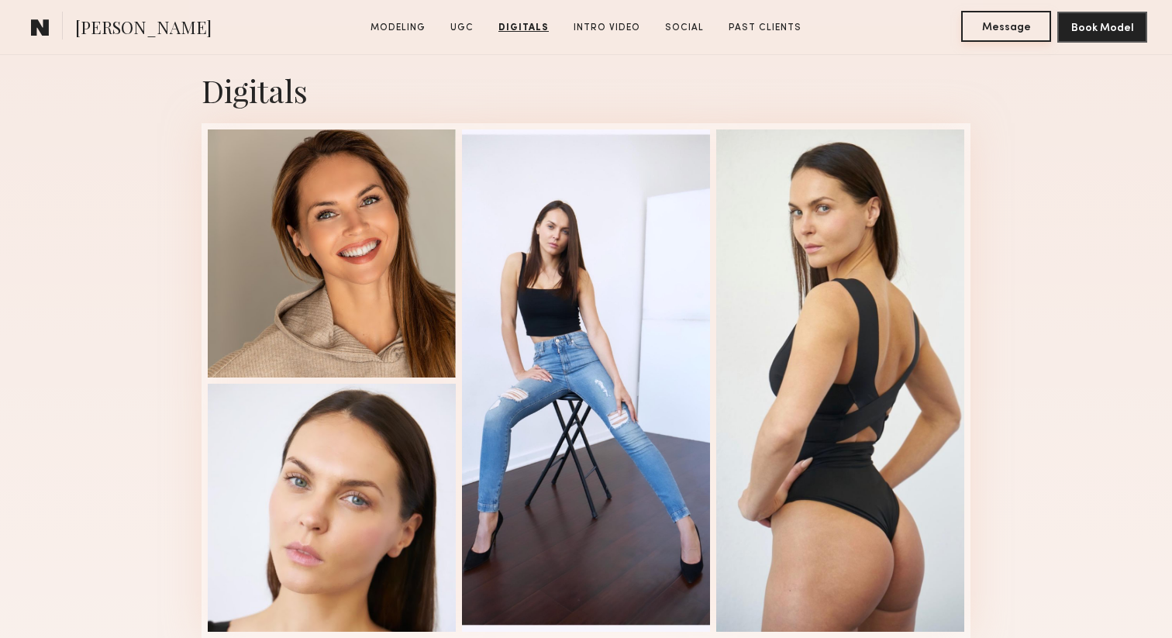
scroll to position [2808, 0]
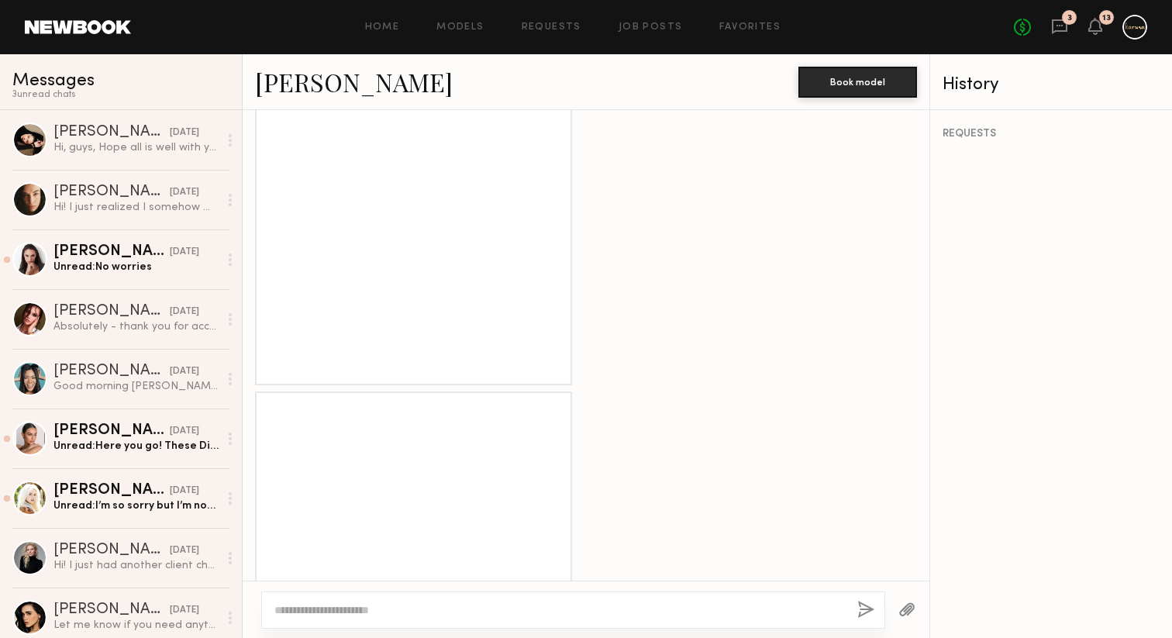
scroll to position [1200, 0]
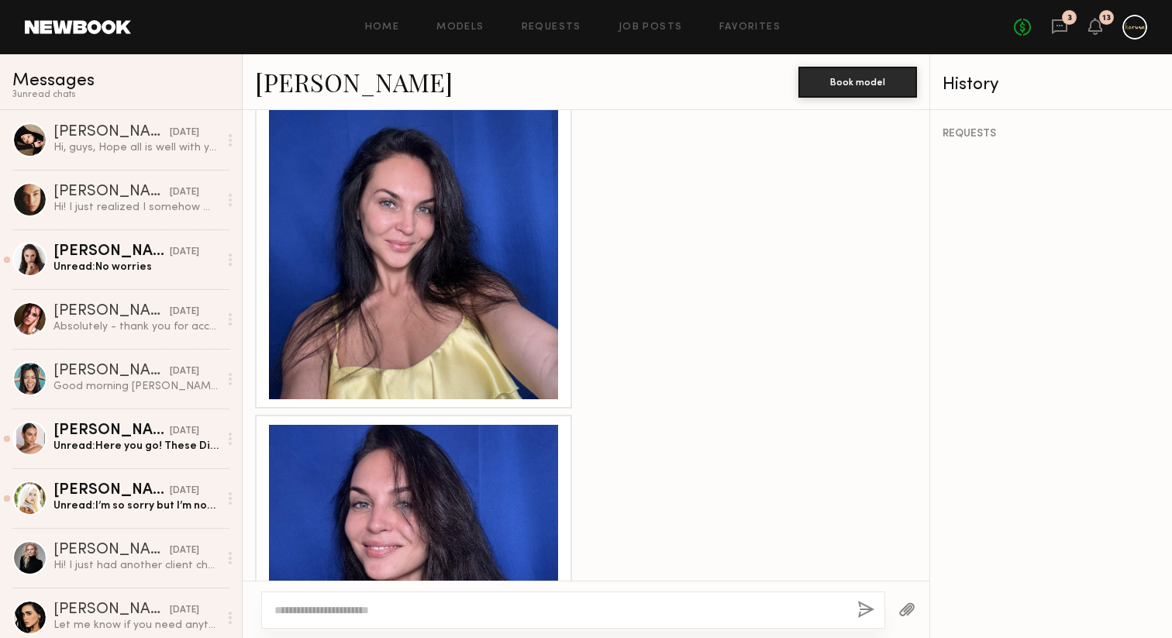
click at [480, 279] on div at bounding box center [413, 254] width 289 height 289
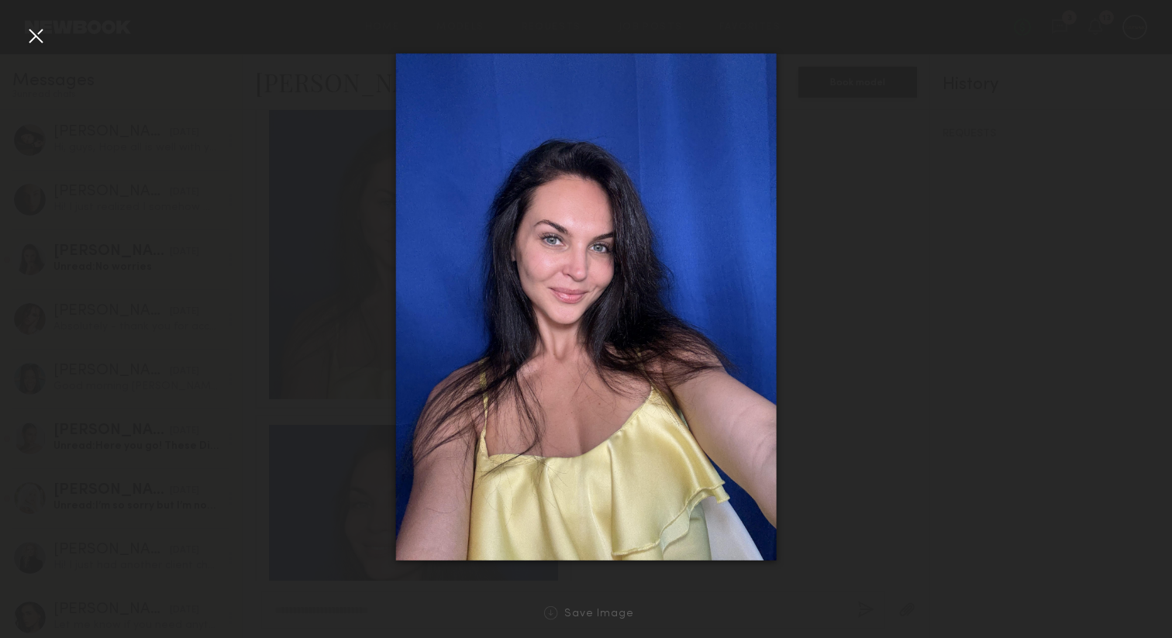
click at [538, 259] on img at bounding box center [586, 306] width 380 height 507
click at [36, 41] on div at bounding box center [35, 35] width 25 height 25
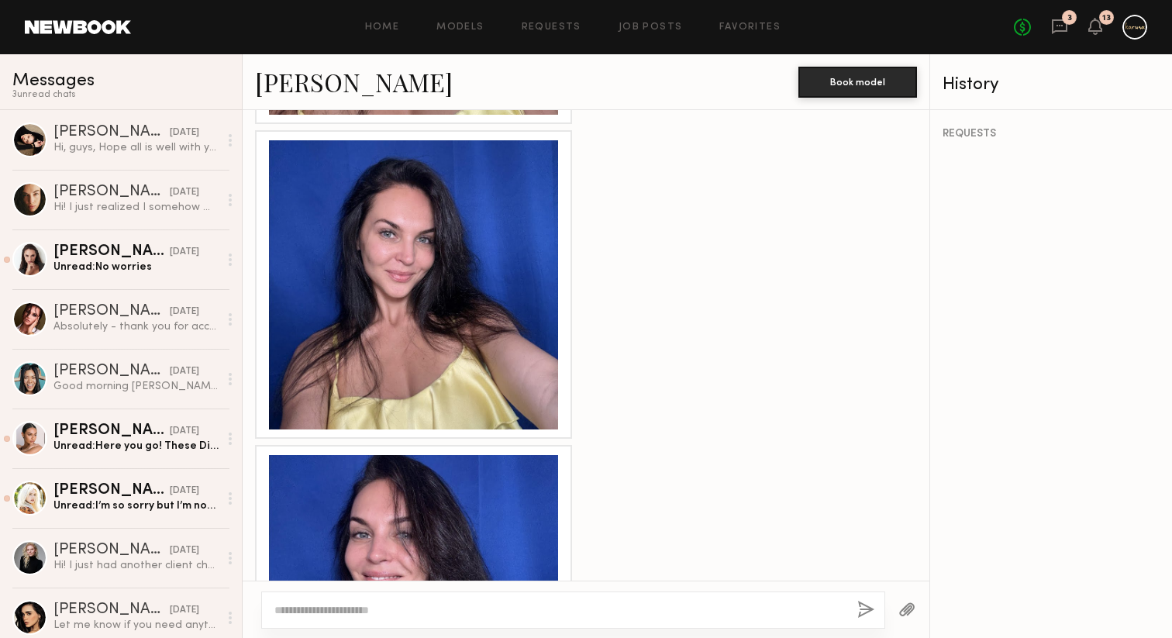
scroll to position [1110, 0]
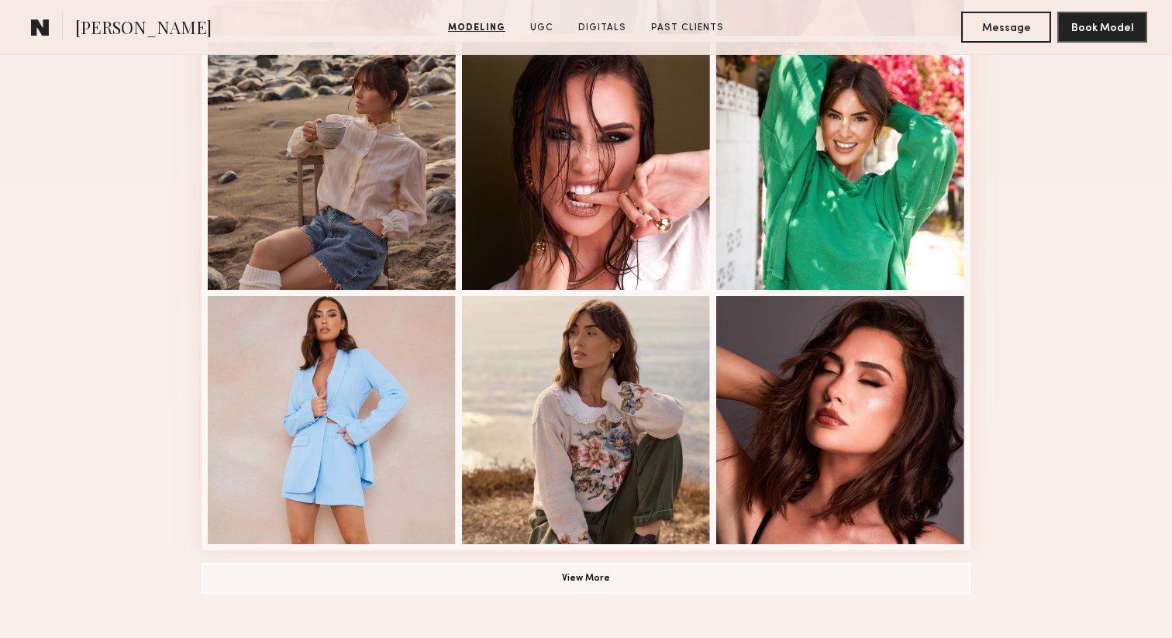
scroll to position [959, 0]
